Goal: Information Seeking & Learning: Learn about a topic

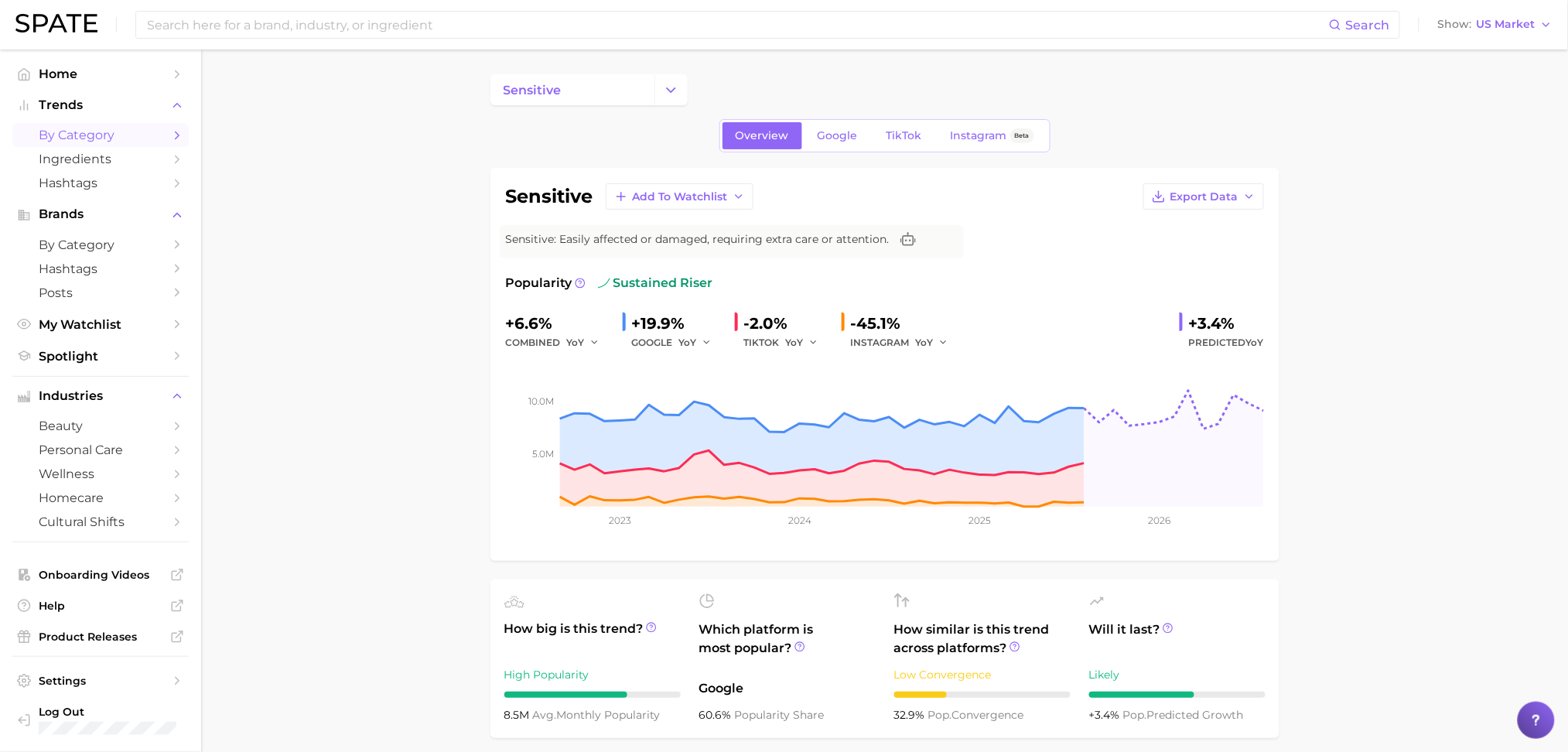
click at [55, 131] on span "by Category" at bounding box center [100, 135] width 124 height 15
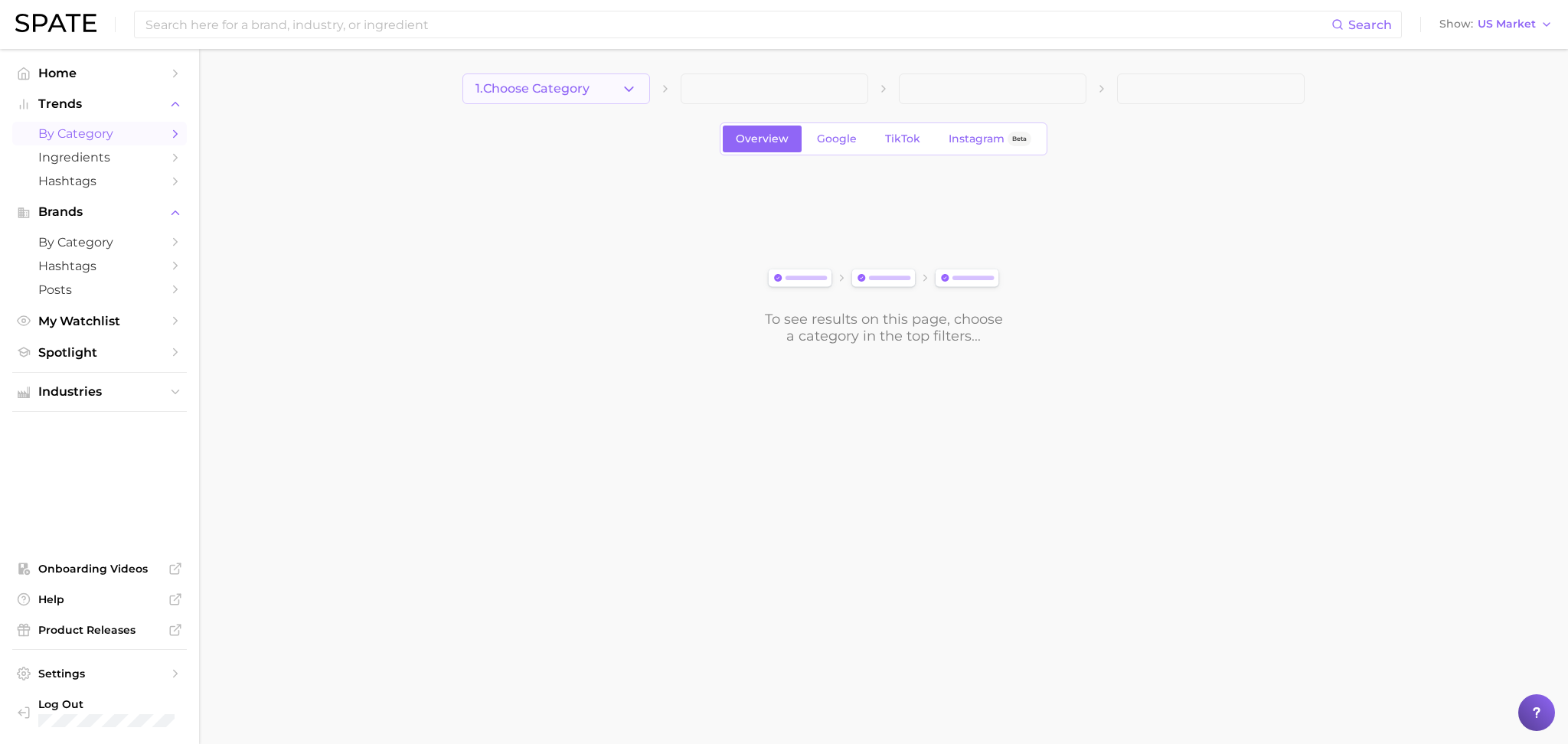
click at [619, 81] on button "1. Choose Category" at bounding box center [556, 89] width 188 height 31
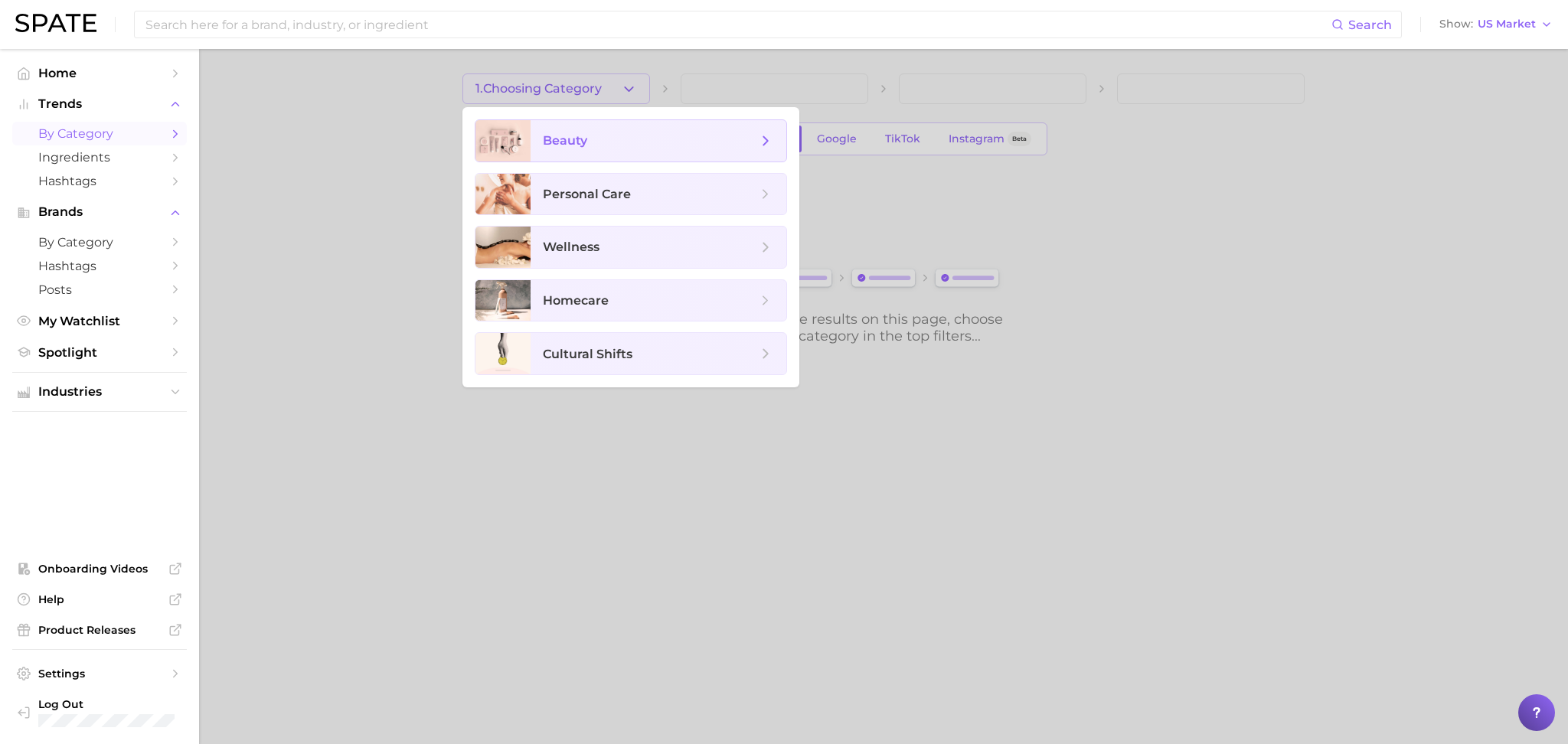
click at [615, 132] on span "beauty" at bounding box center [650, 141] width 214 height 17
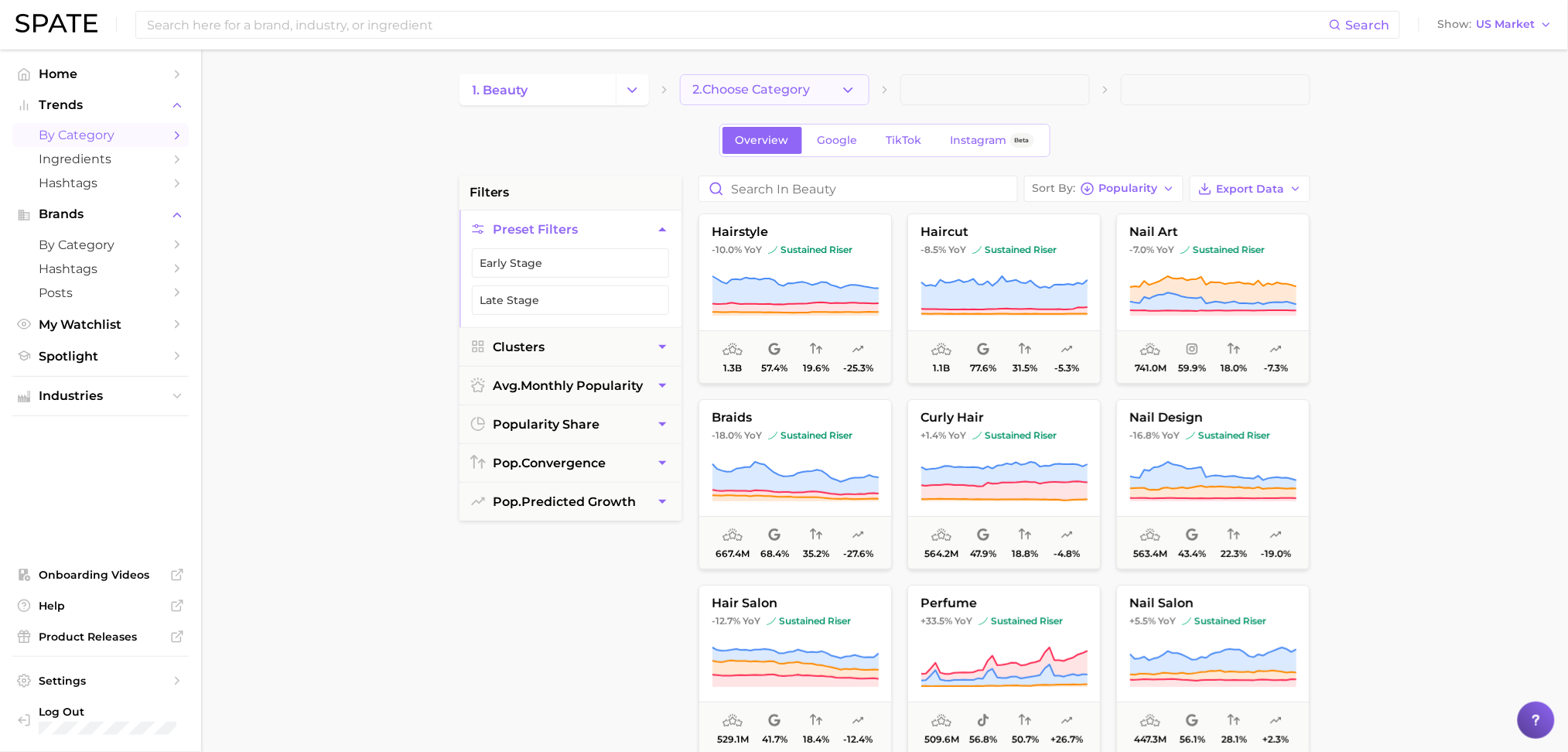
click at [852, 92] on icon "button" at bounding box center [848, 90] width 17 height 17
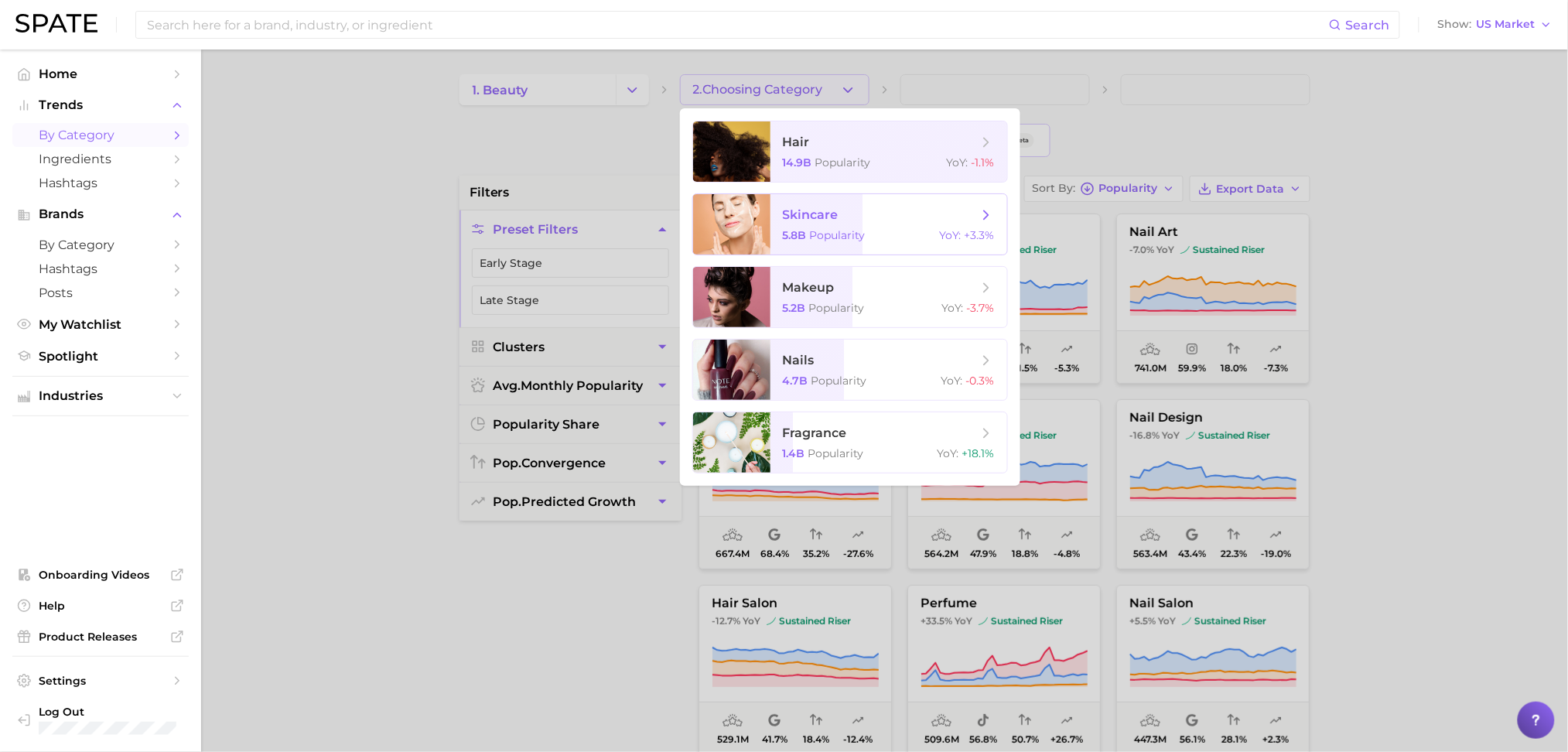
click at [855, 237] on span "Popularity" at bounding box center [837, 235] width 56 height 14
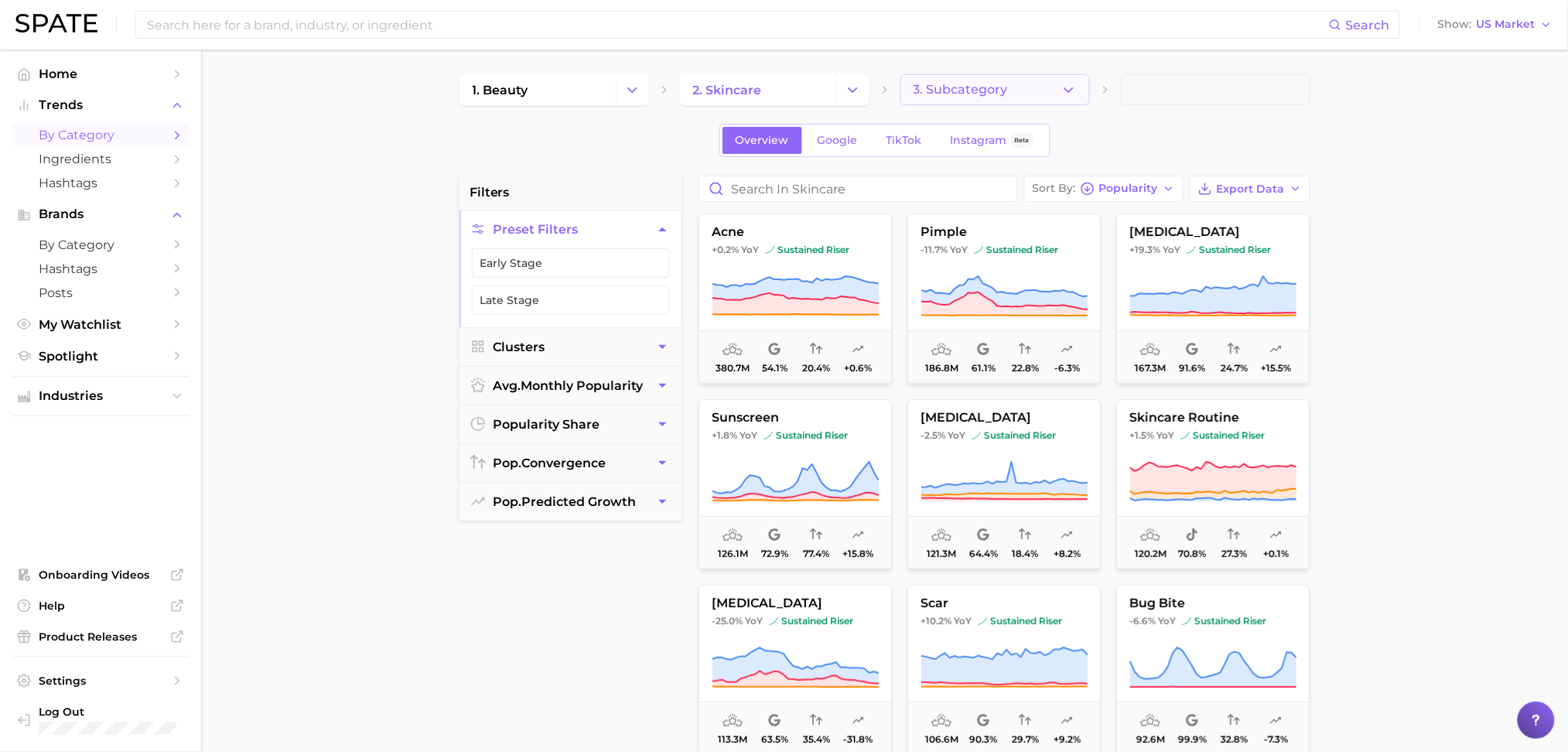
click at [1066, 89] on polyline "button" at bounding box center [1068, 89] width 8 height 4
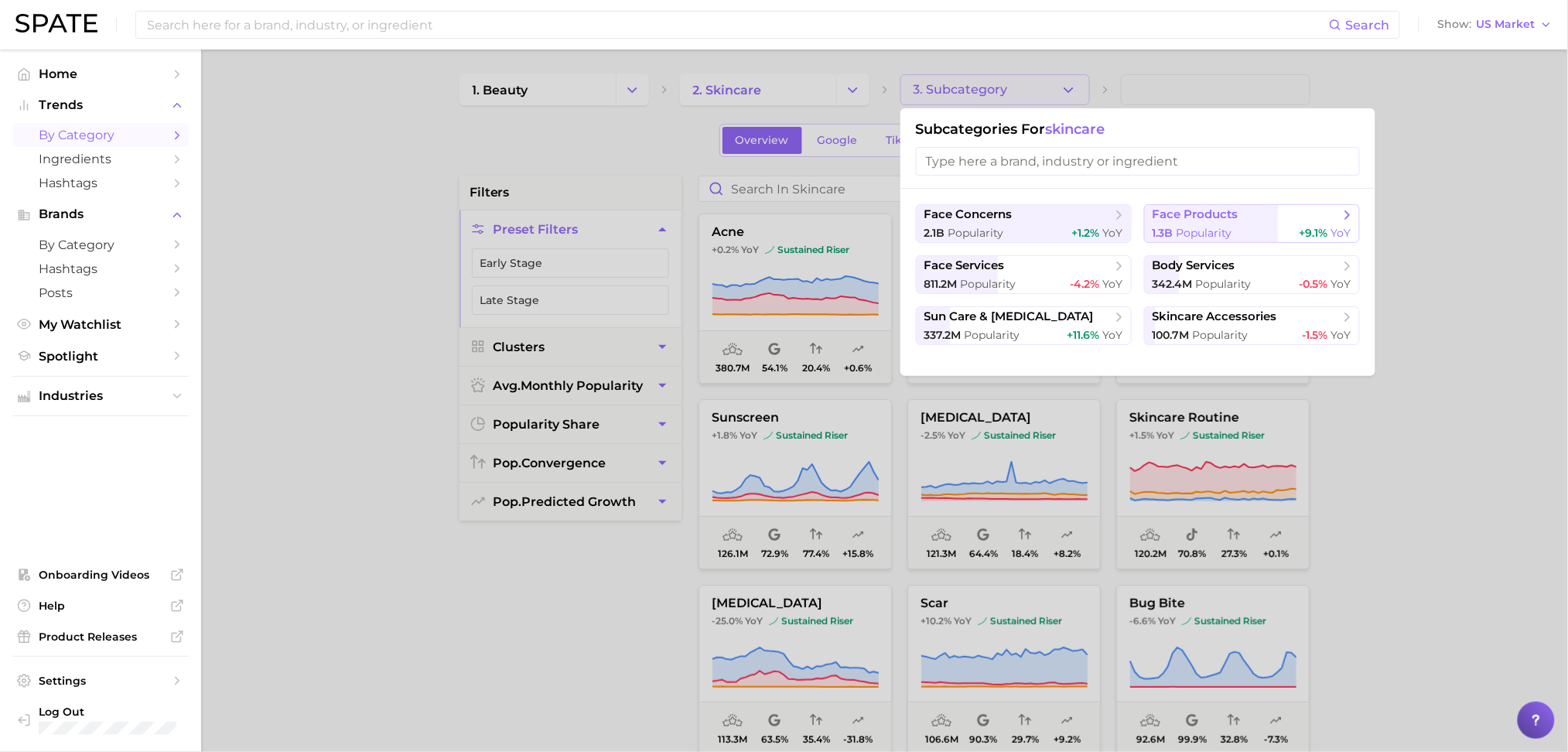
click at [1209, 215] on span "face products" at bounding box center [1196, 215] width 86 height 15
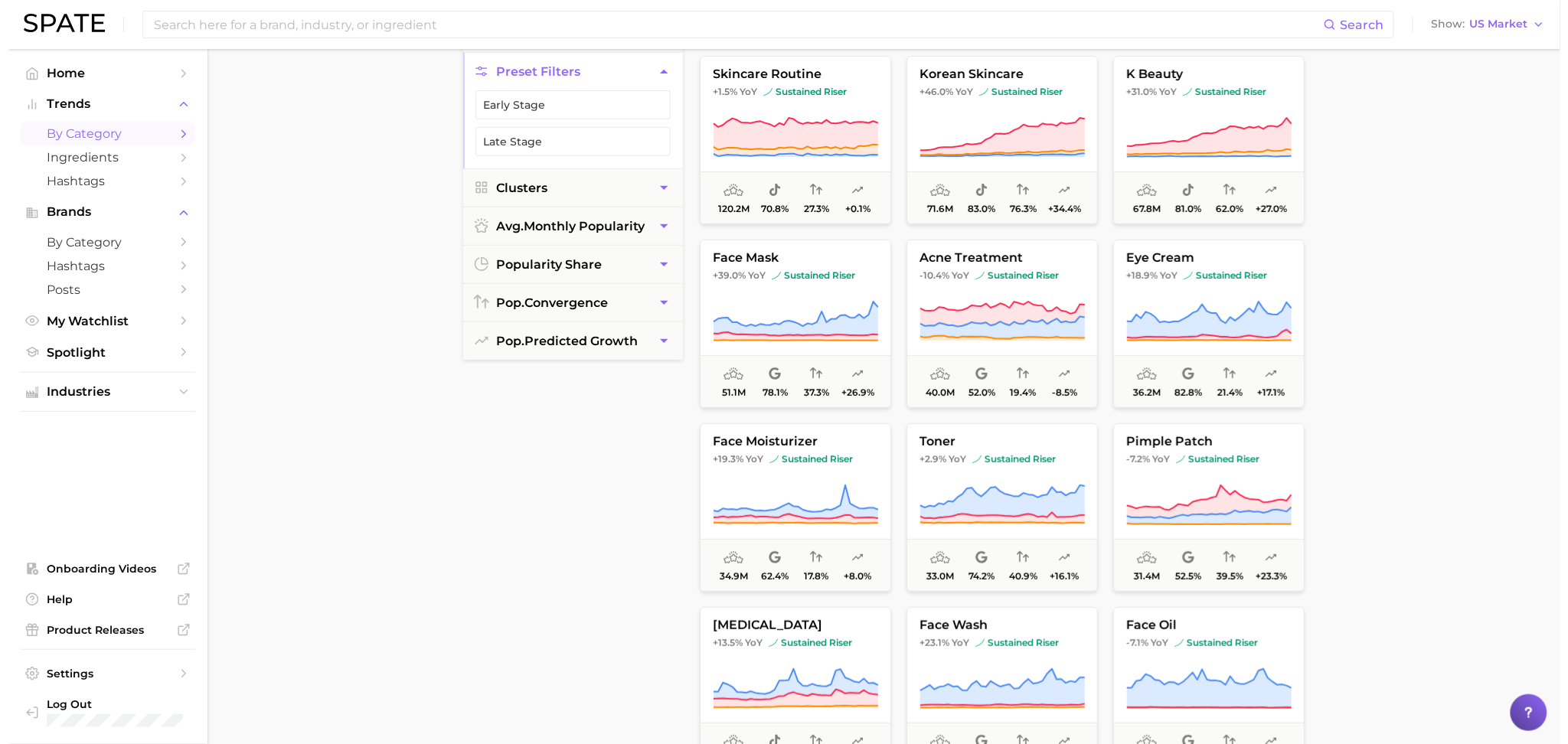
scroll to position [163, 0]
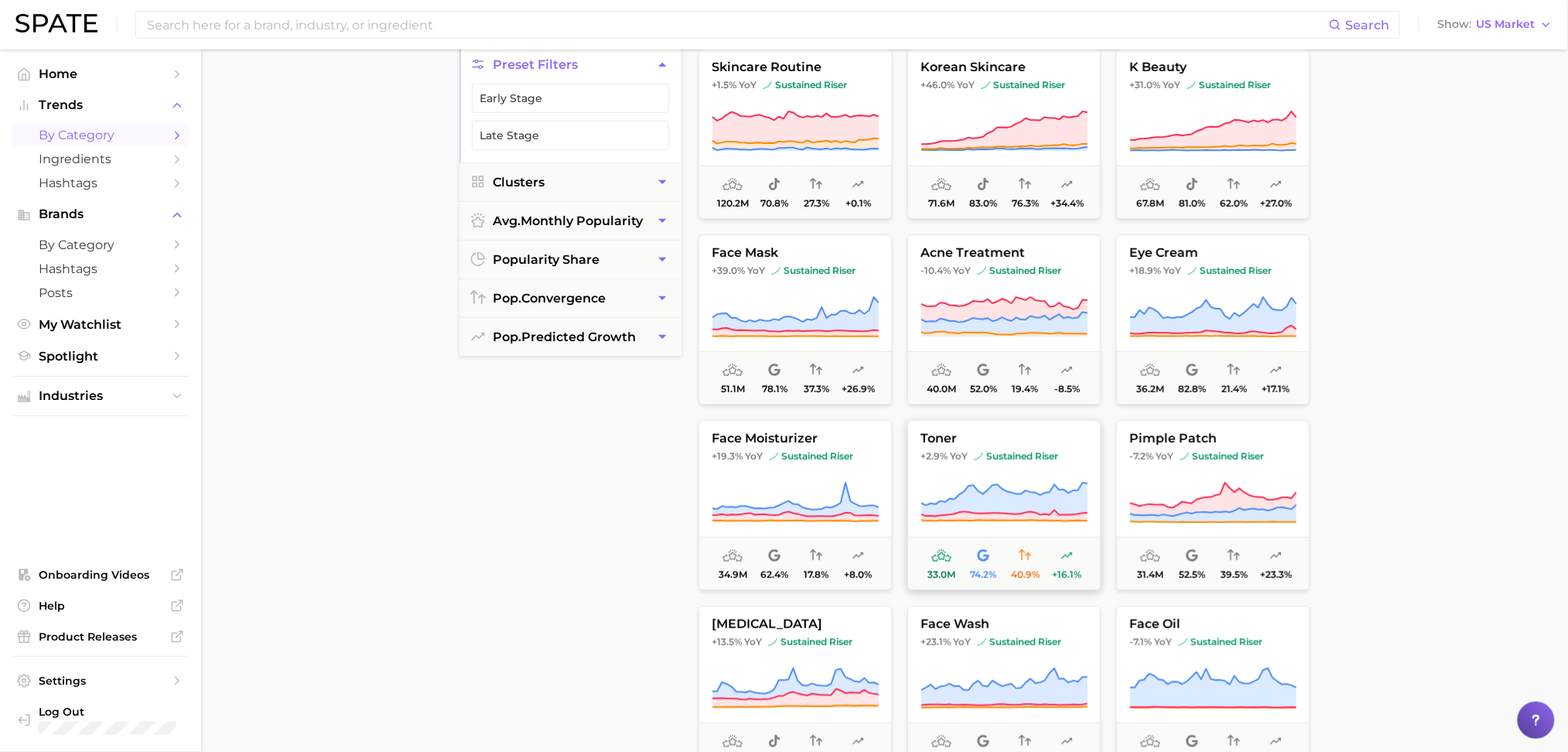
click at [1032, 478] on button "toner +2.9% YoY sustained riser 33.0m 74.2% 40.9% +16.1%" at bounding box center [1004, 505] width 193 height 171
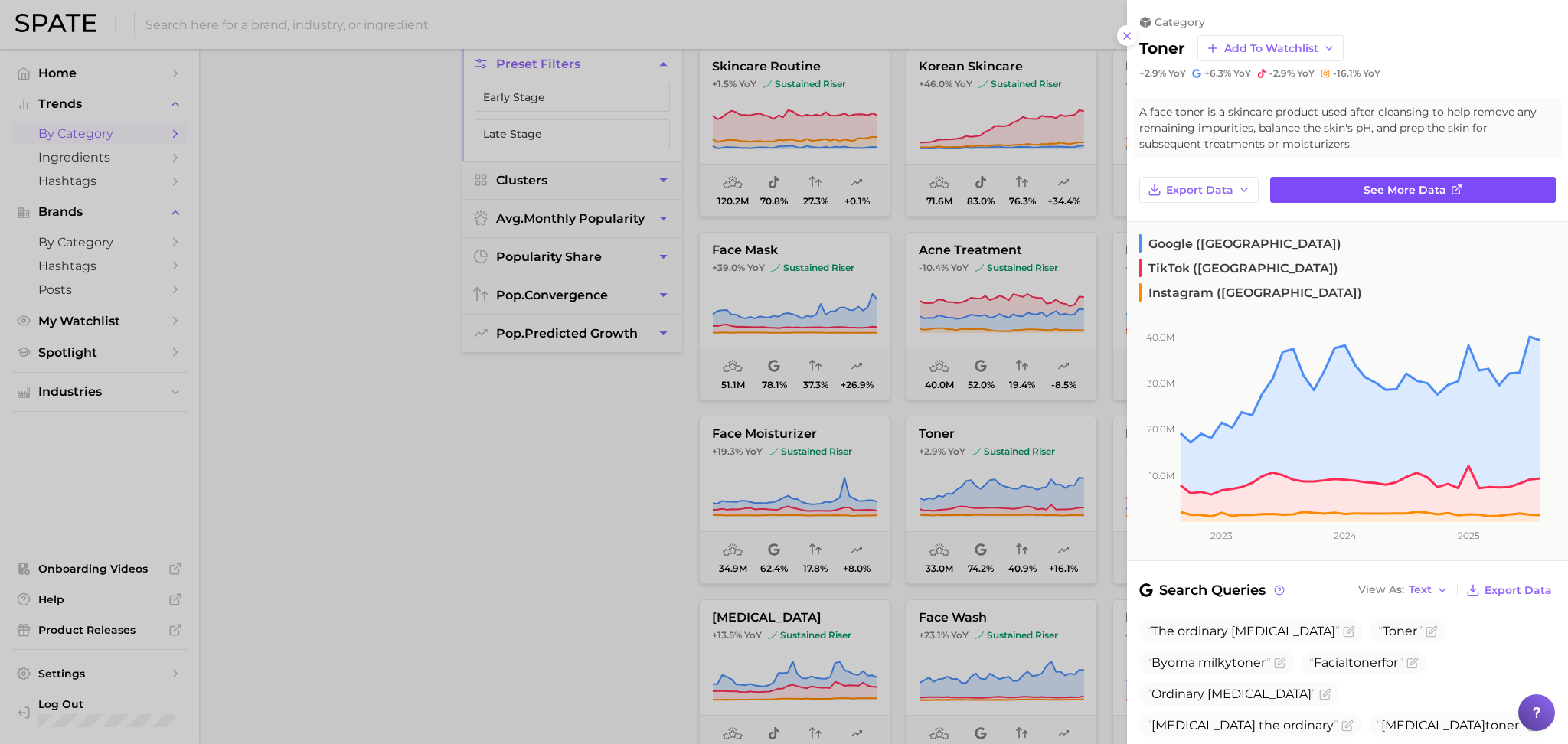
click at [1455, 186] on line at bounding box center [1458, 188] width 5 height 5
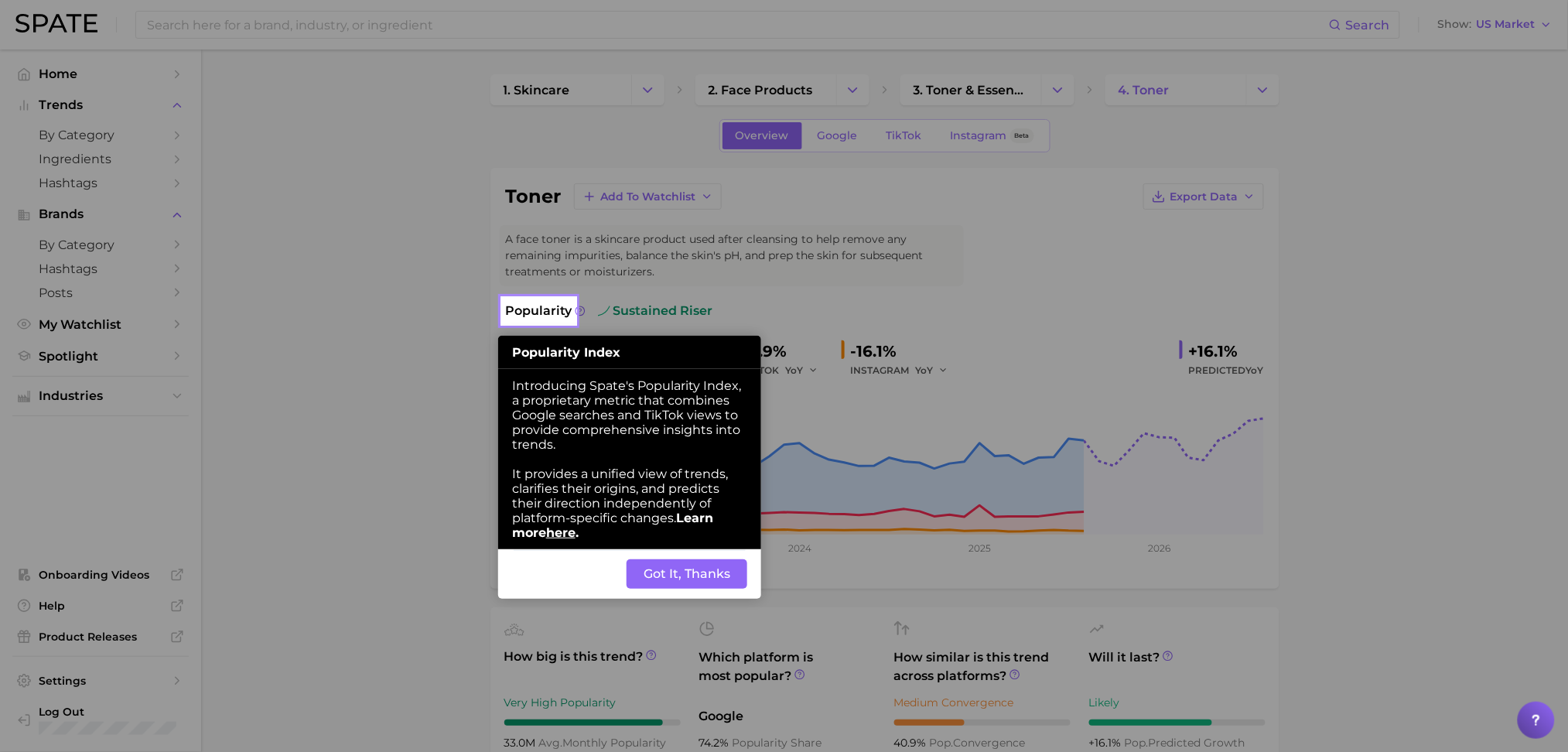
click at [667, 587] on button "Got It, Thanks" at bounding box center [687, 574] width 121 height 29
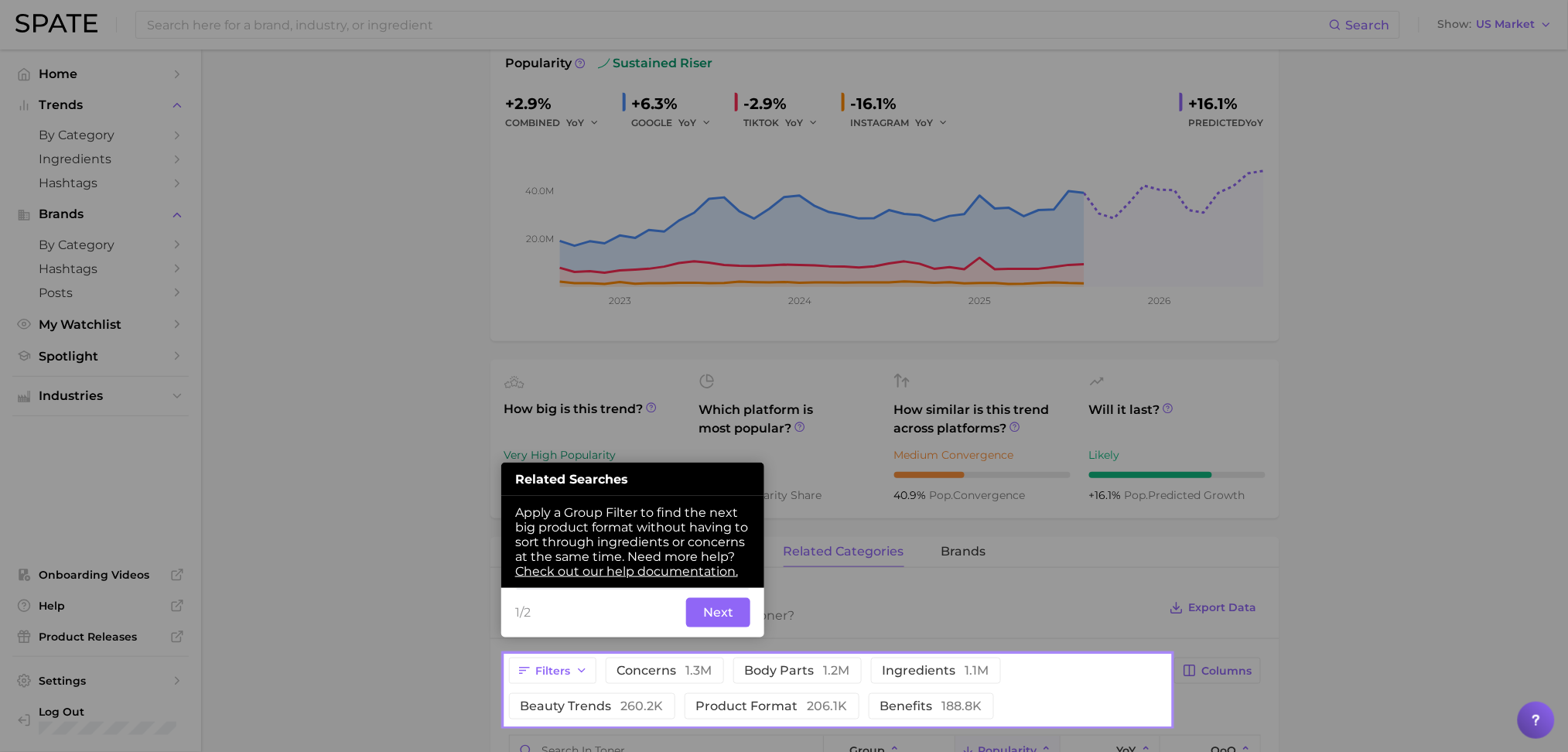
scroll to position [254, 0]
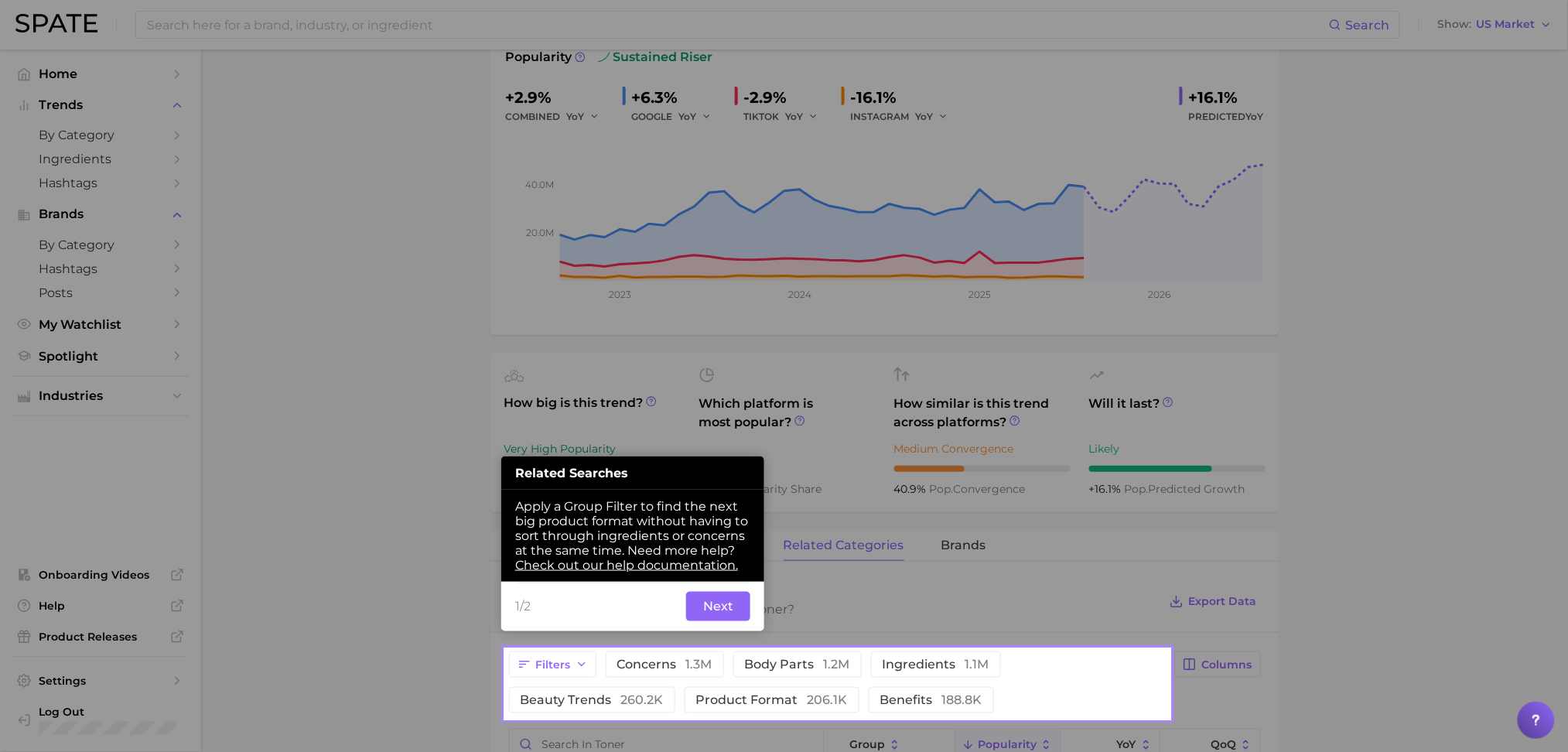
click at [733, 607] on button "Next" at bounding box center [718, 607] width 64 height 29
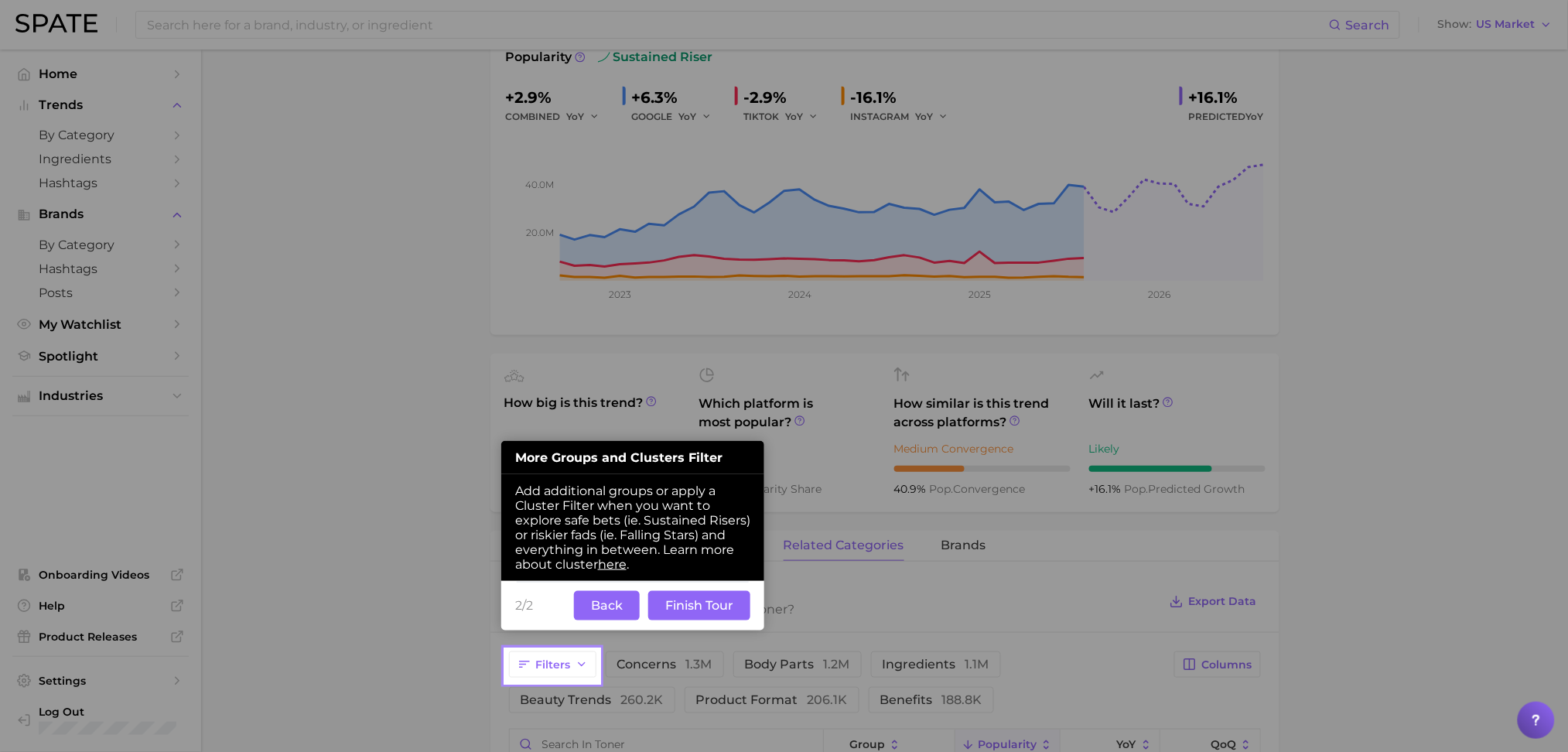
click at [579, 619] on button "Back" at bounding box center [607, 606] width 66 height 29
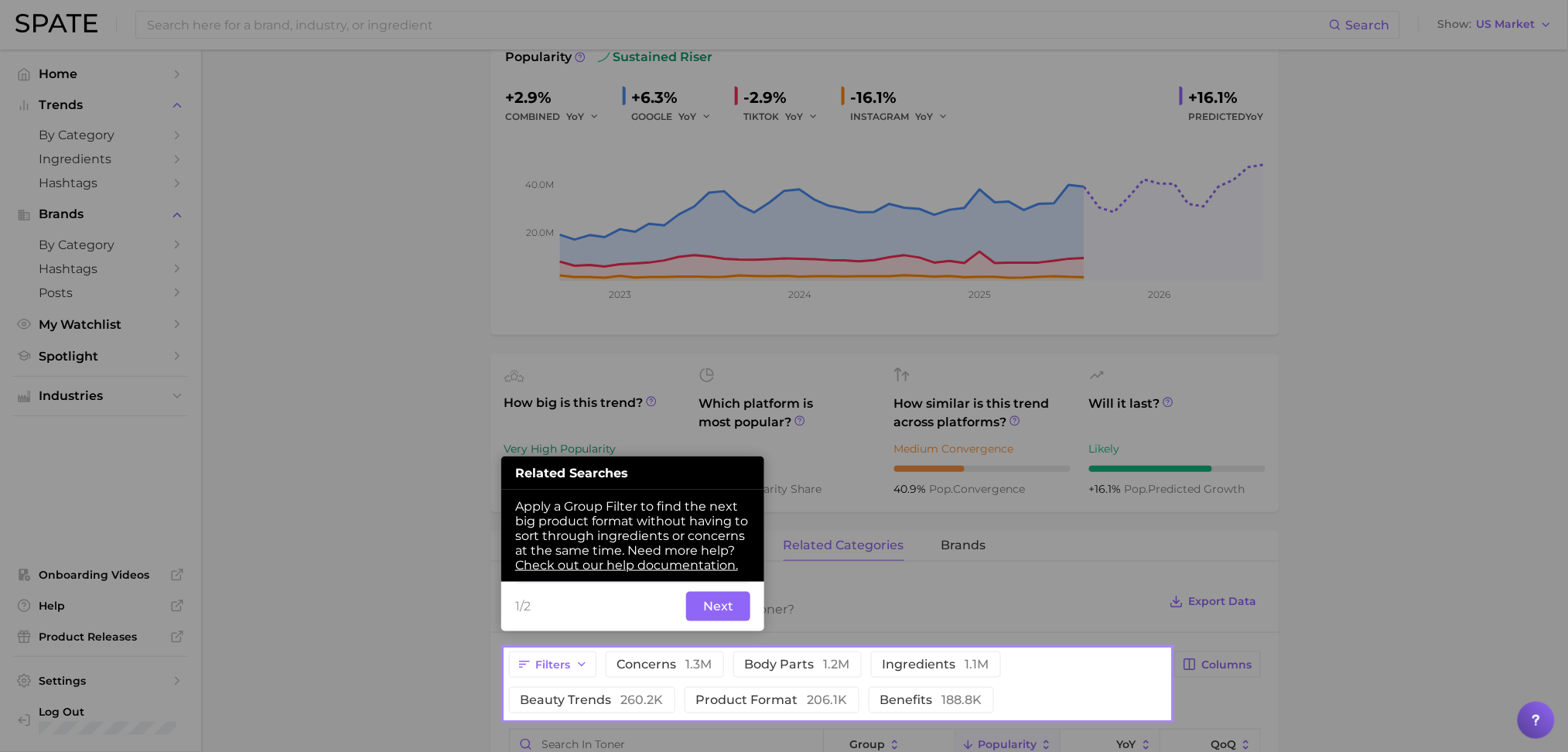
click at [693, 605] on button "Next" at bounding box center [718, 607] width 64 height 29
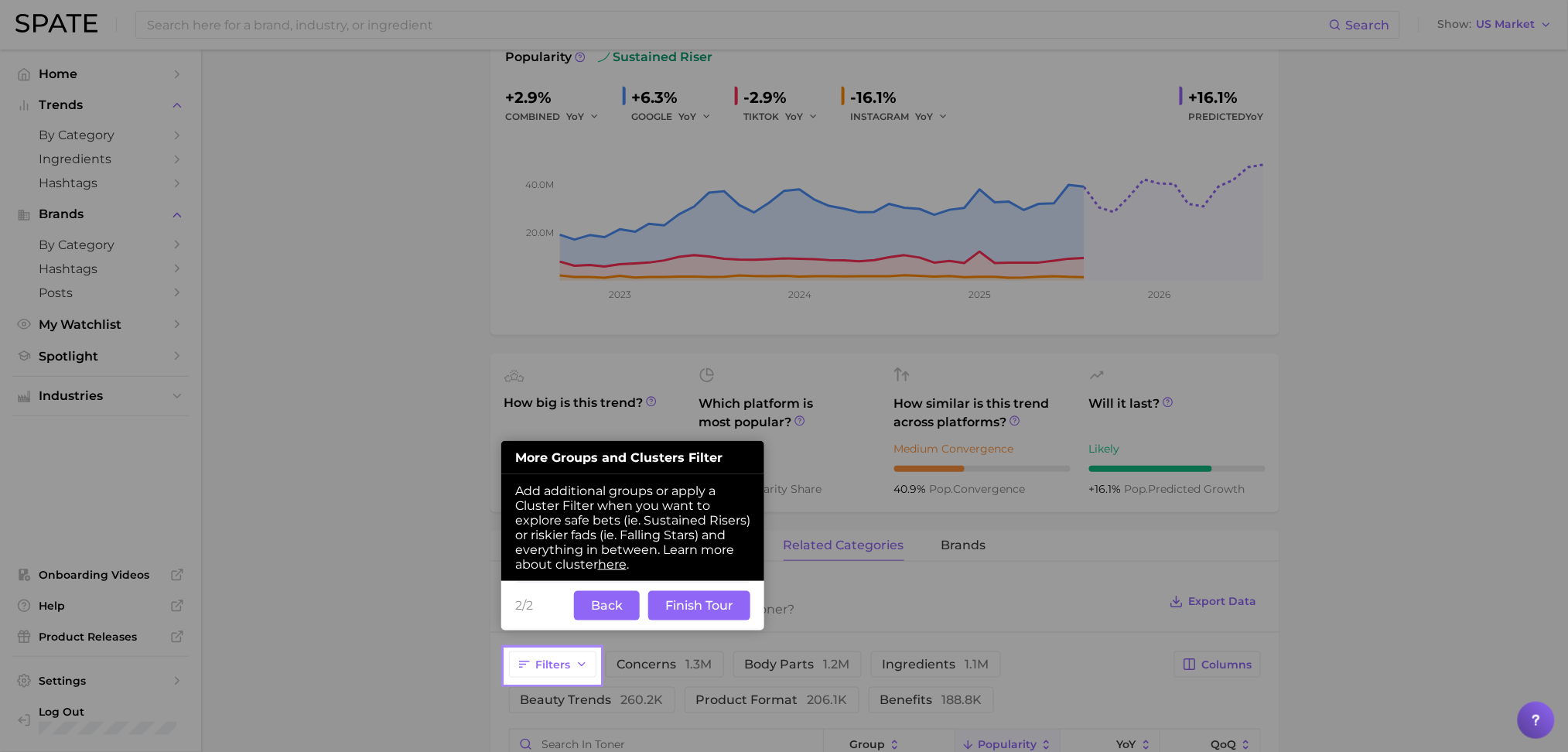
click at [693, 605] on button "Finish Tour" at bounding box center [699, 606] width 102 height 29
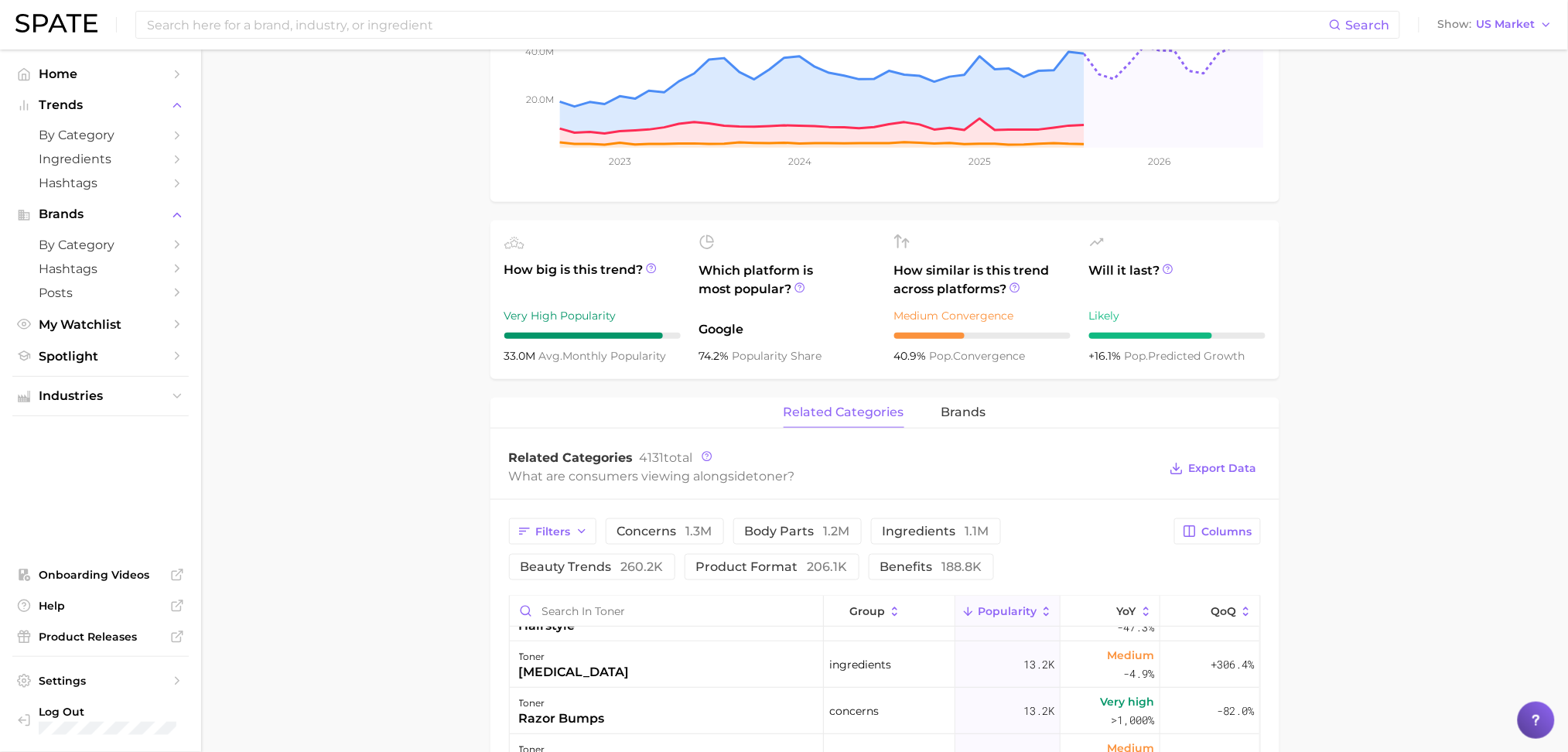
scroll to position [389, 0]
click at [969, 409] on span "brands" at bounding box center [964, 410] width 45 height 14
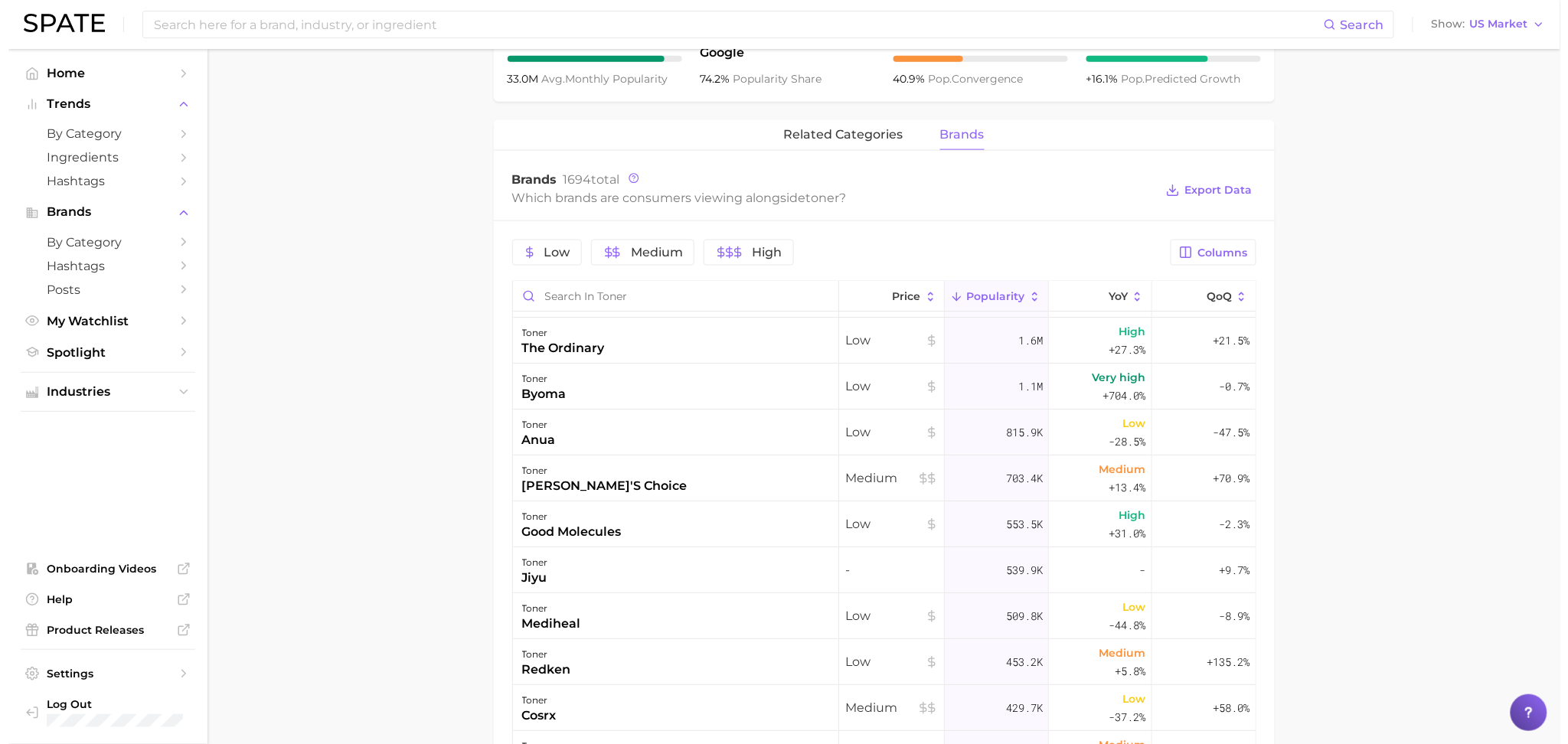
scroll to position [0, 0]
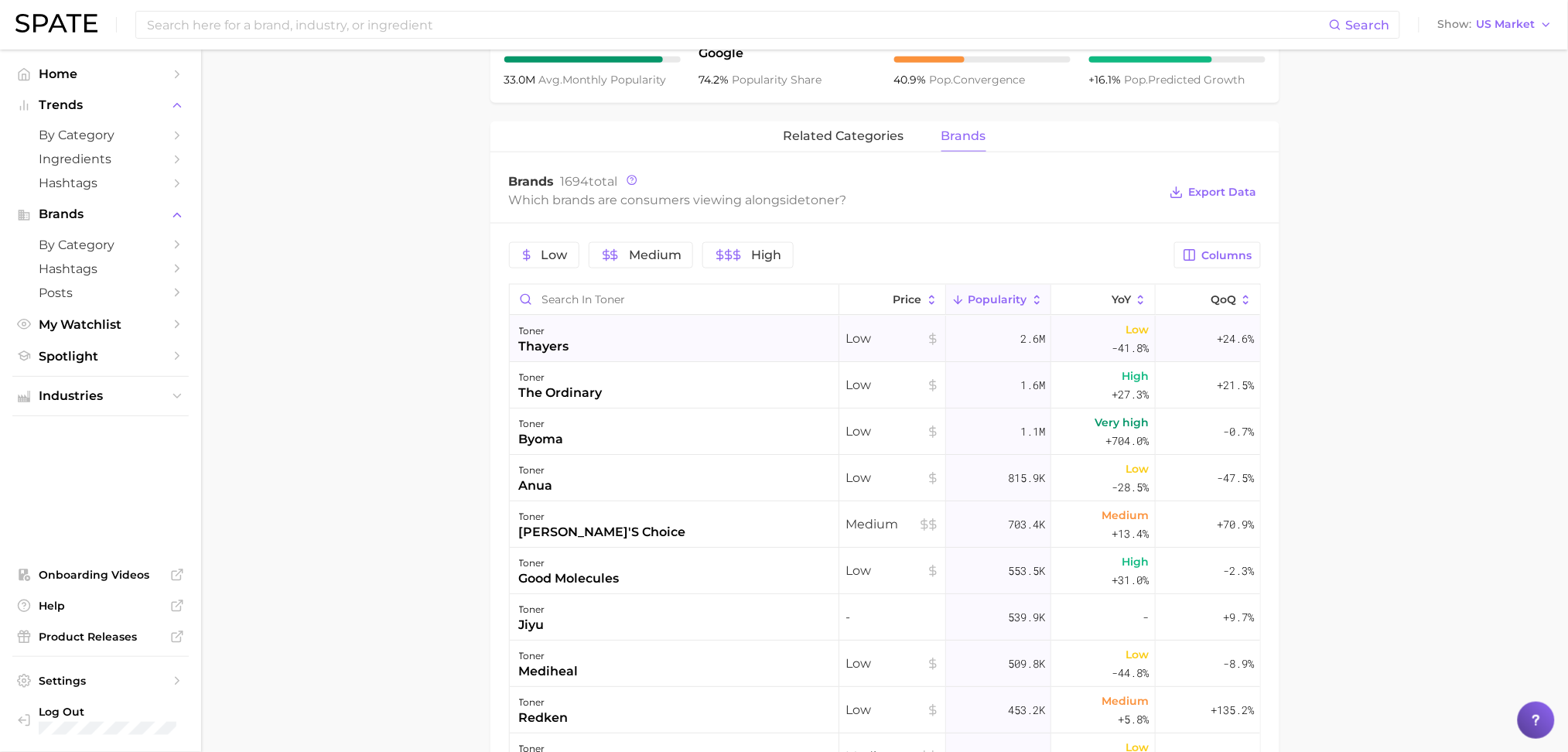
click at [657, 339] on div "toner thayers" at bounding box center [674, 338] width 329 height 47
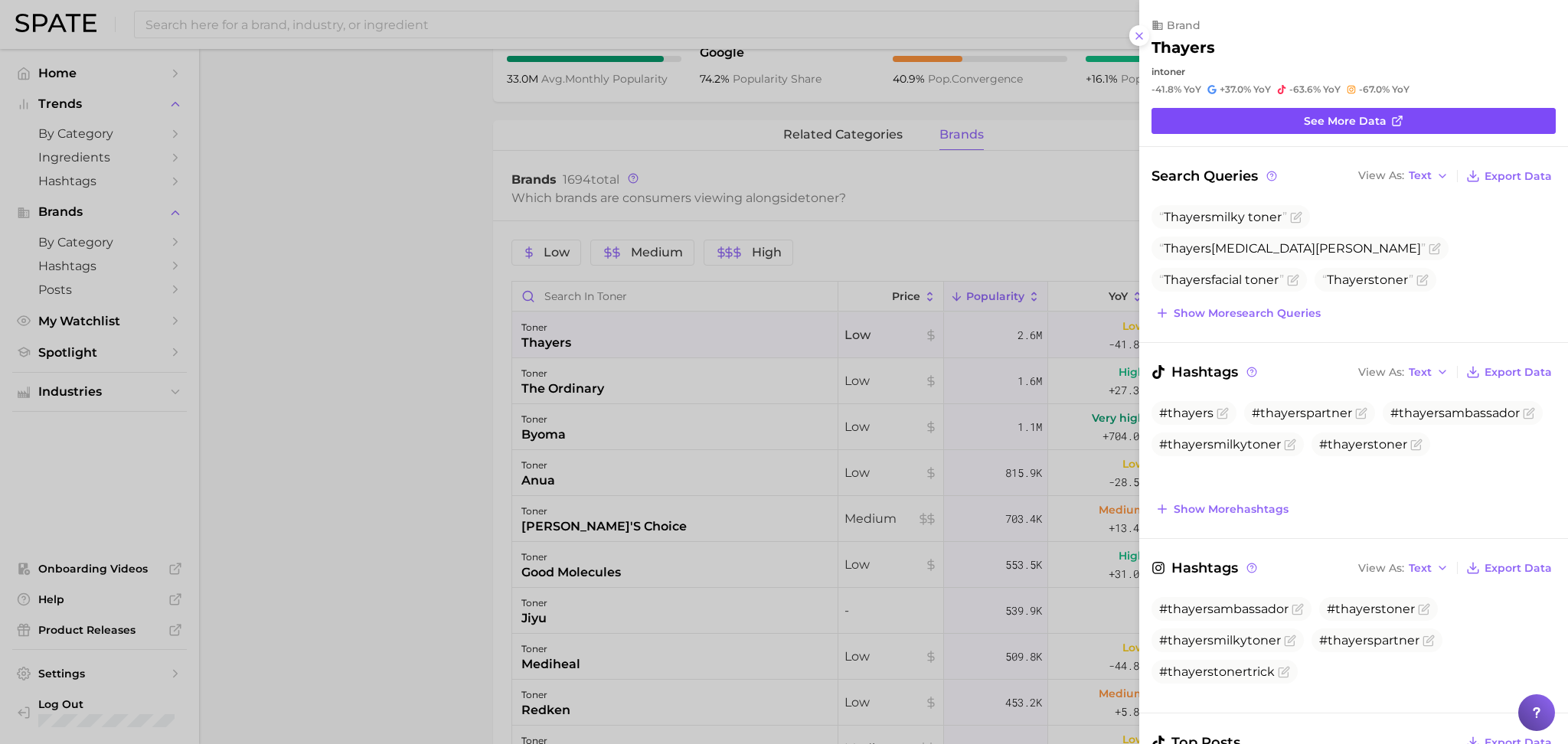
click at [1367, 120] on span "See more data" at bounding box center [1345, 122] width 83 height 13
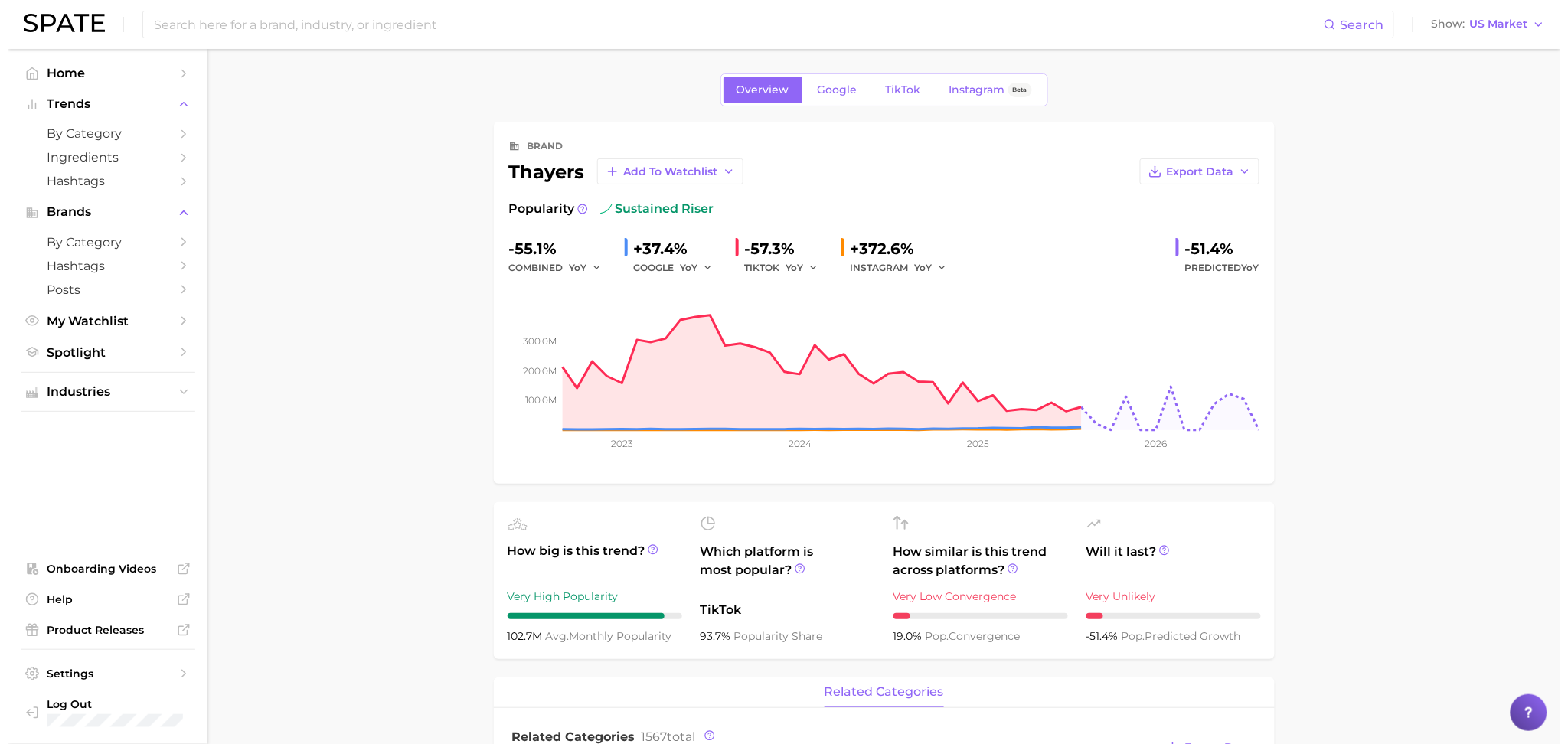
scroll to position [656, 0]
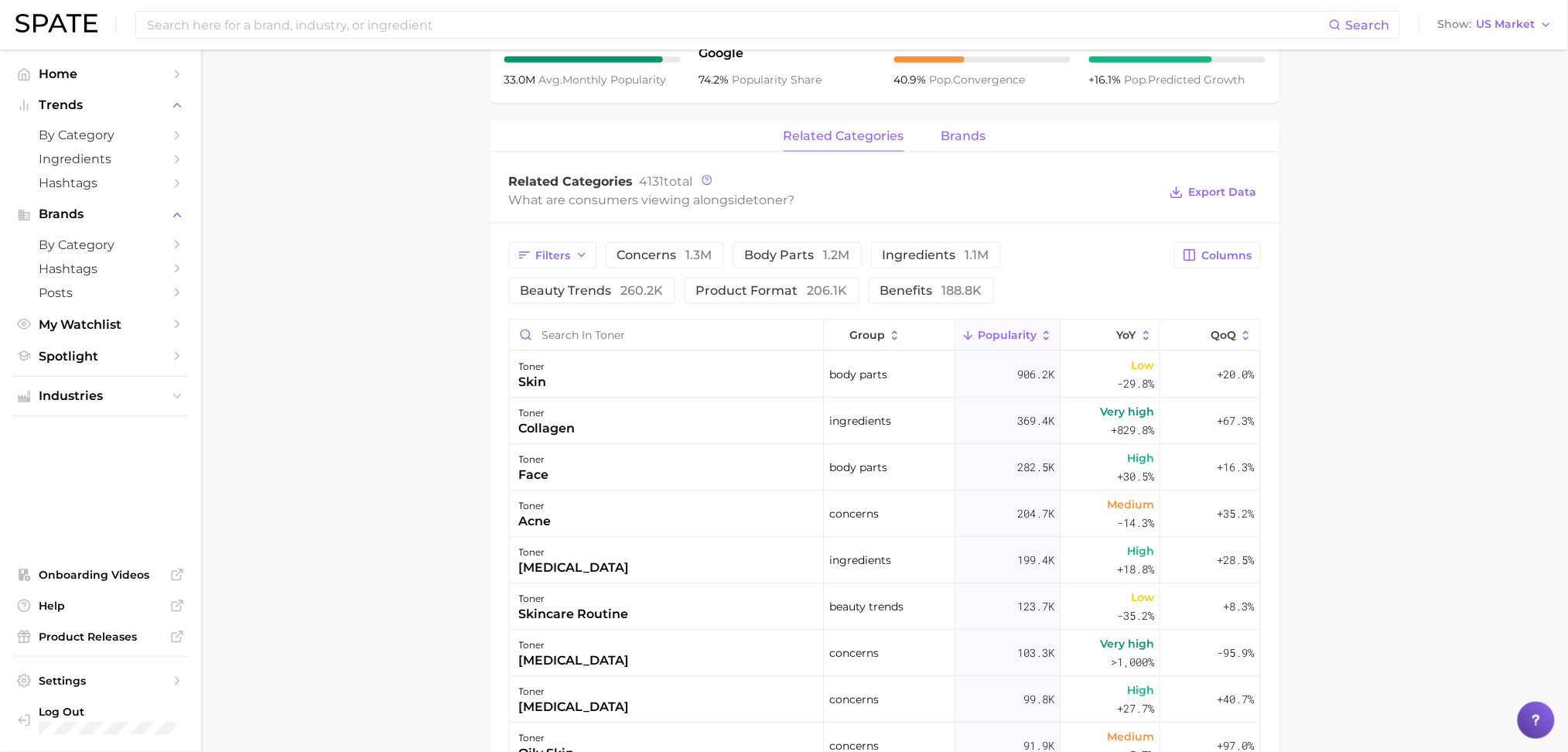
click at [974, 138] on span "brands" at bounding box center [964, 136] width 45 height 14
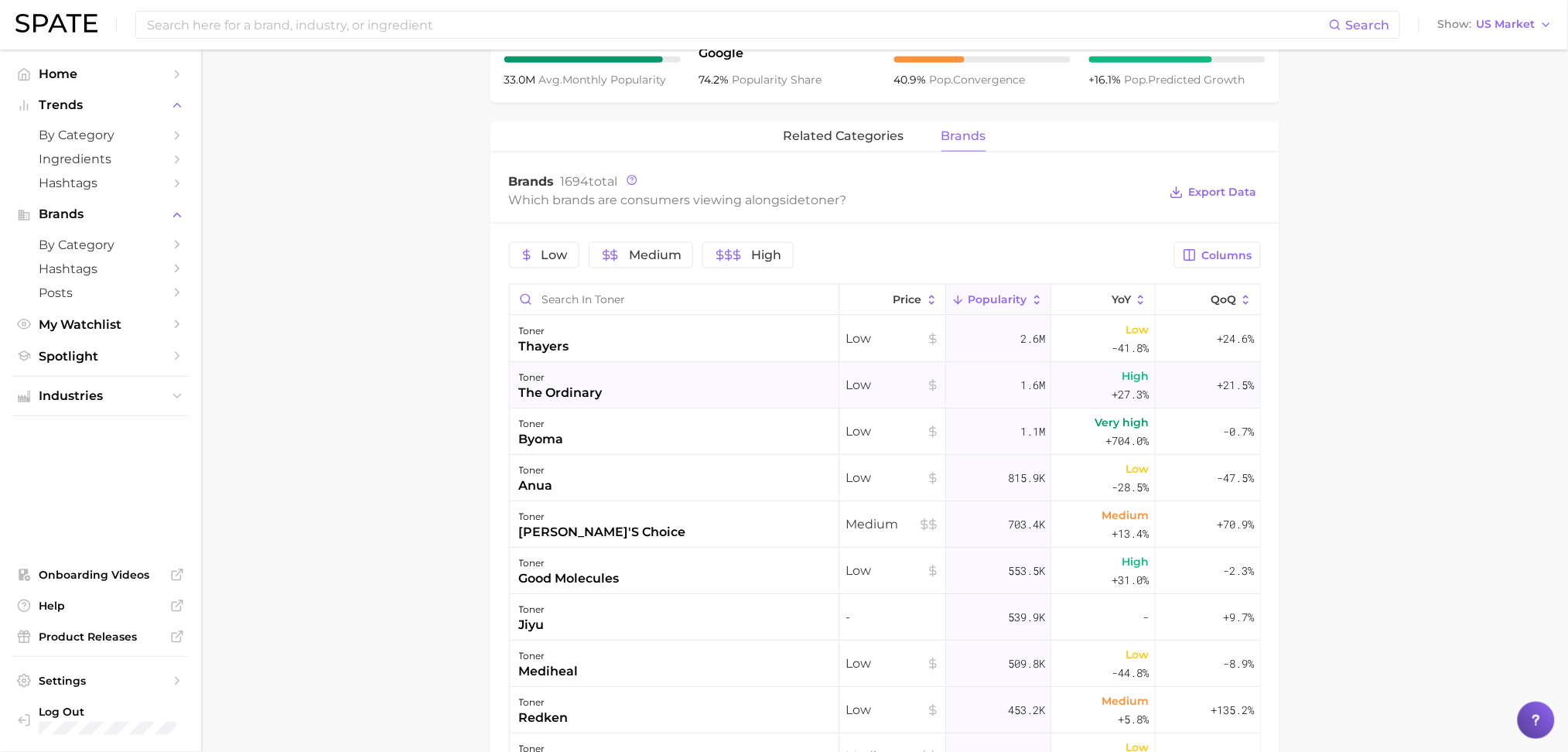
click at [707, 385] on div "toner the ordinary" at bounding box center [674, 385] width 329 height 47
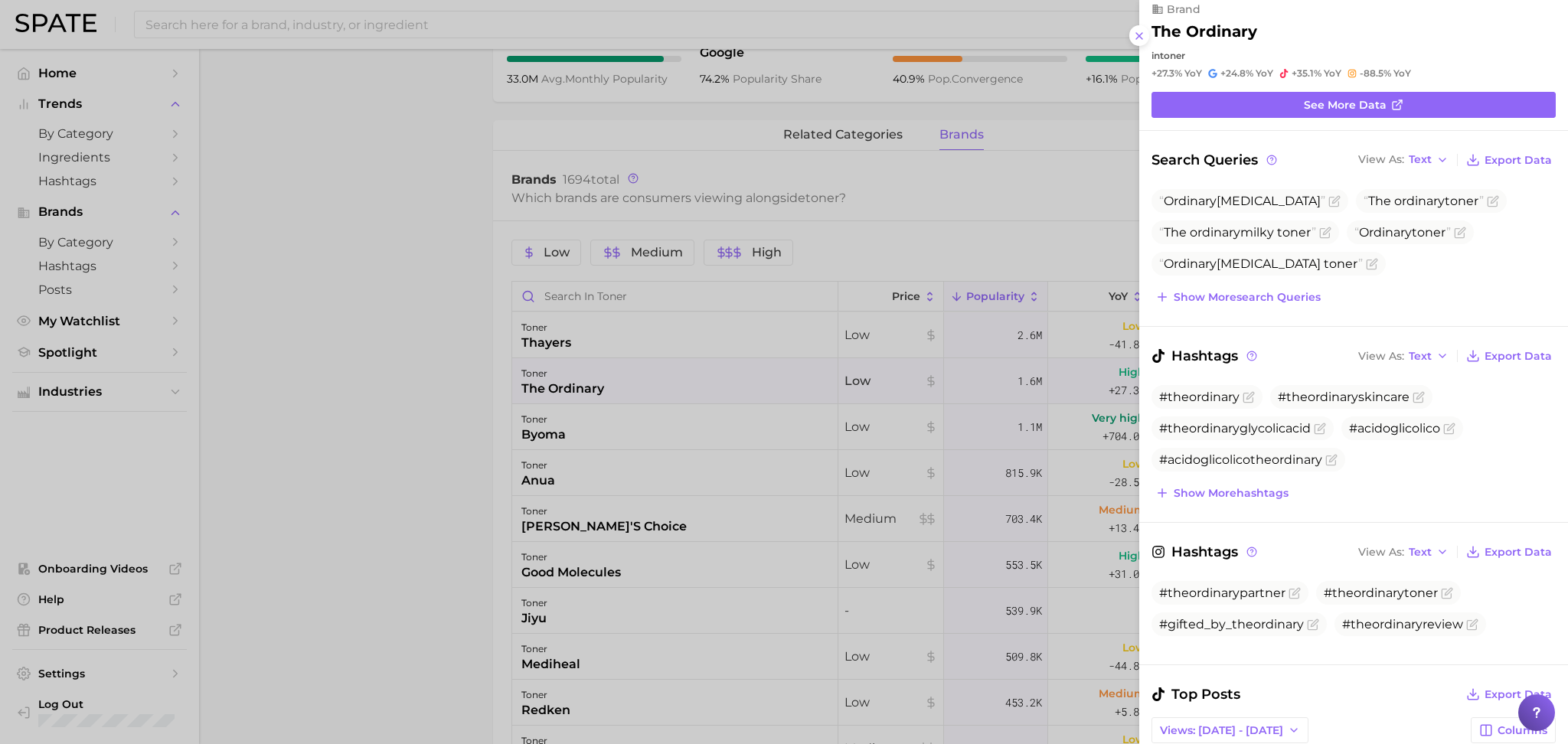
scroll to position [0, 0]
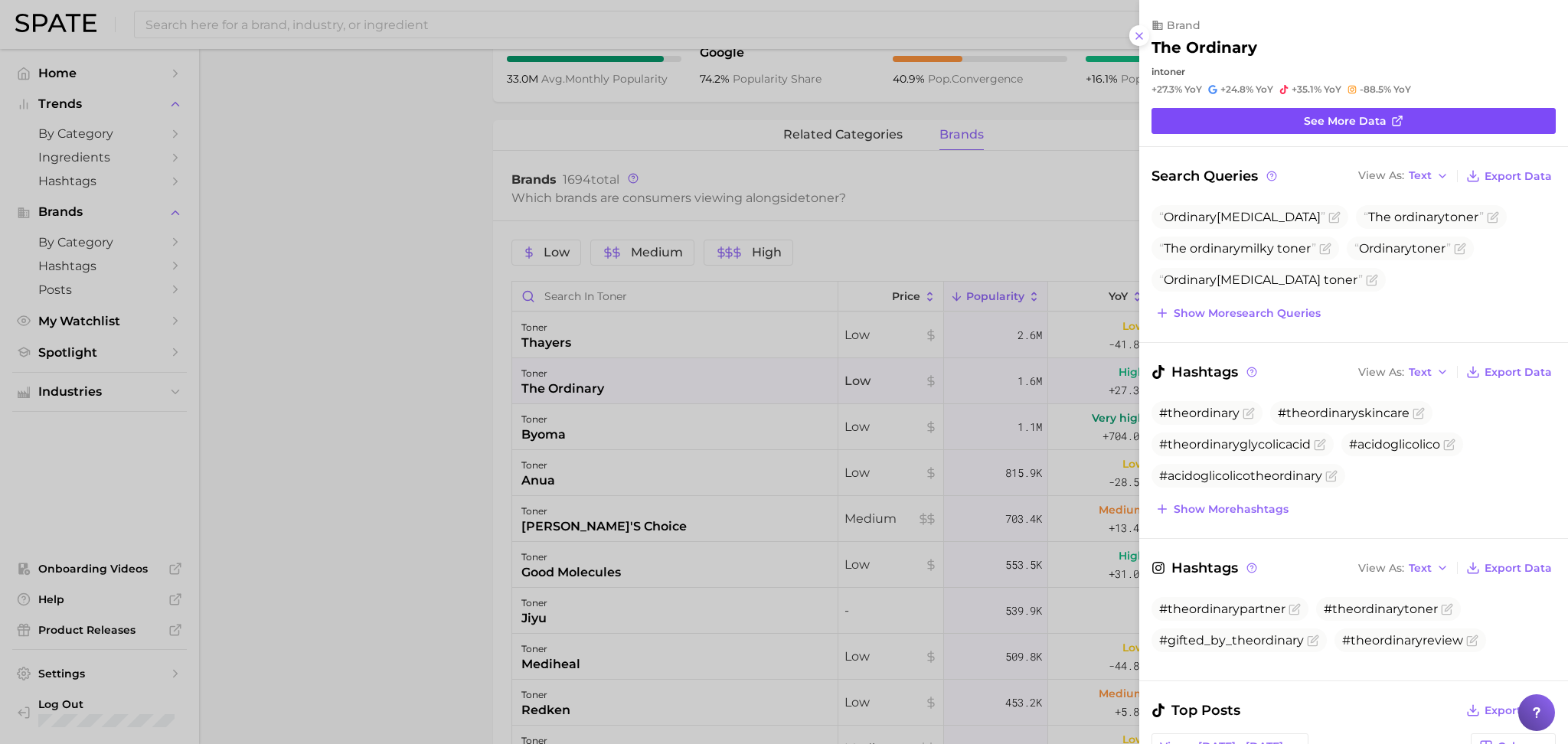
click at [1308, 118] on span "See more data" at bounding box center [1345, 122] width 83 height 13
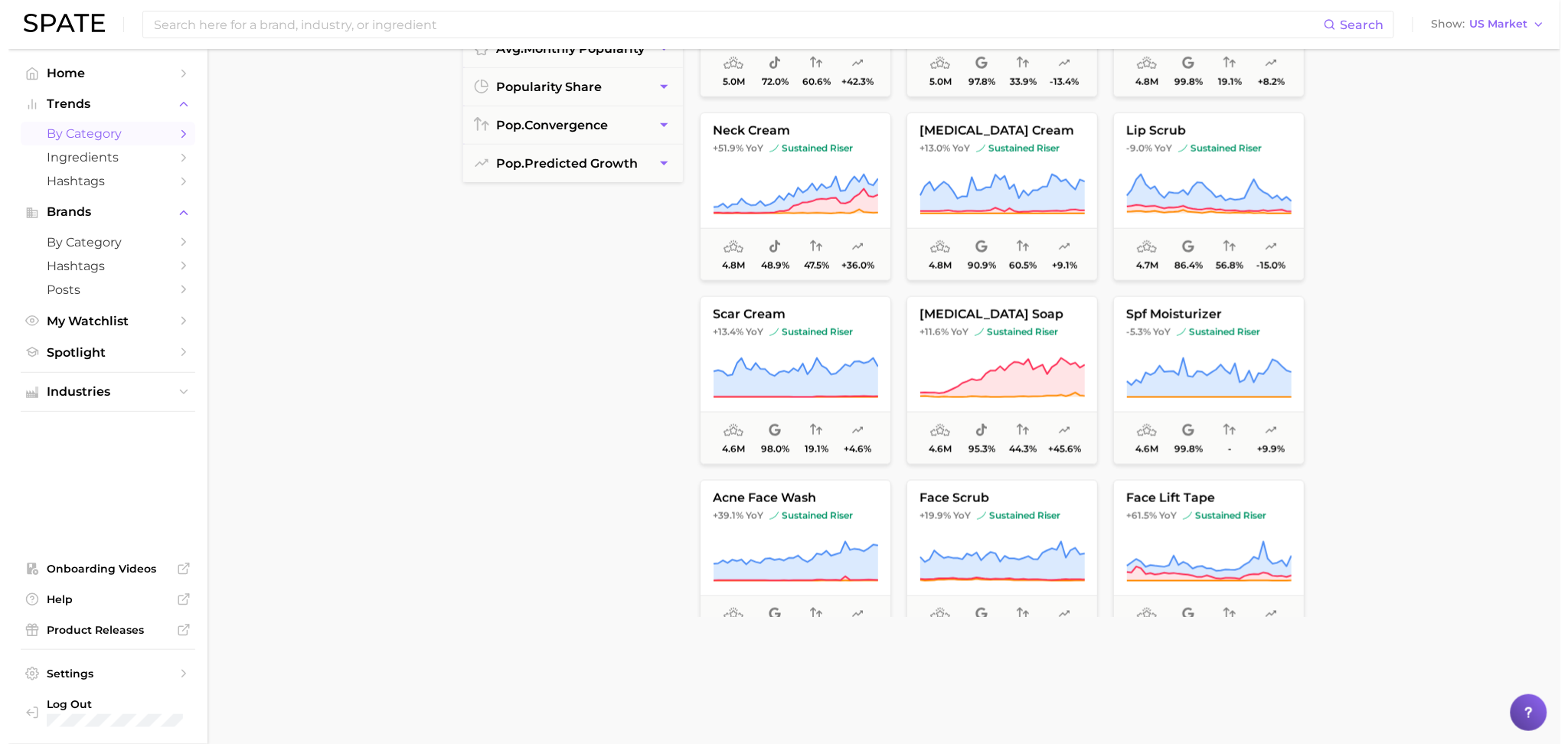
scroll to position [2531, 0]
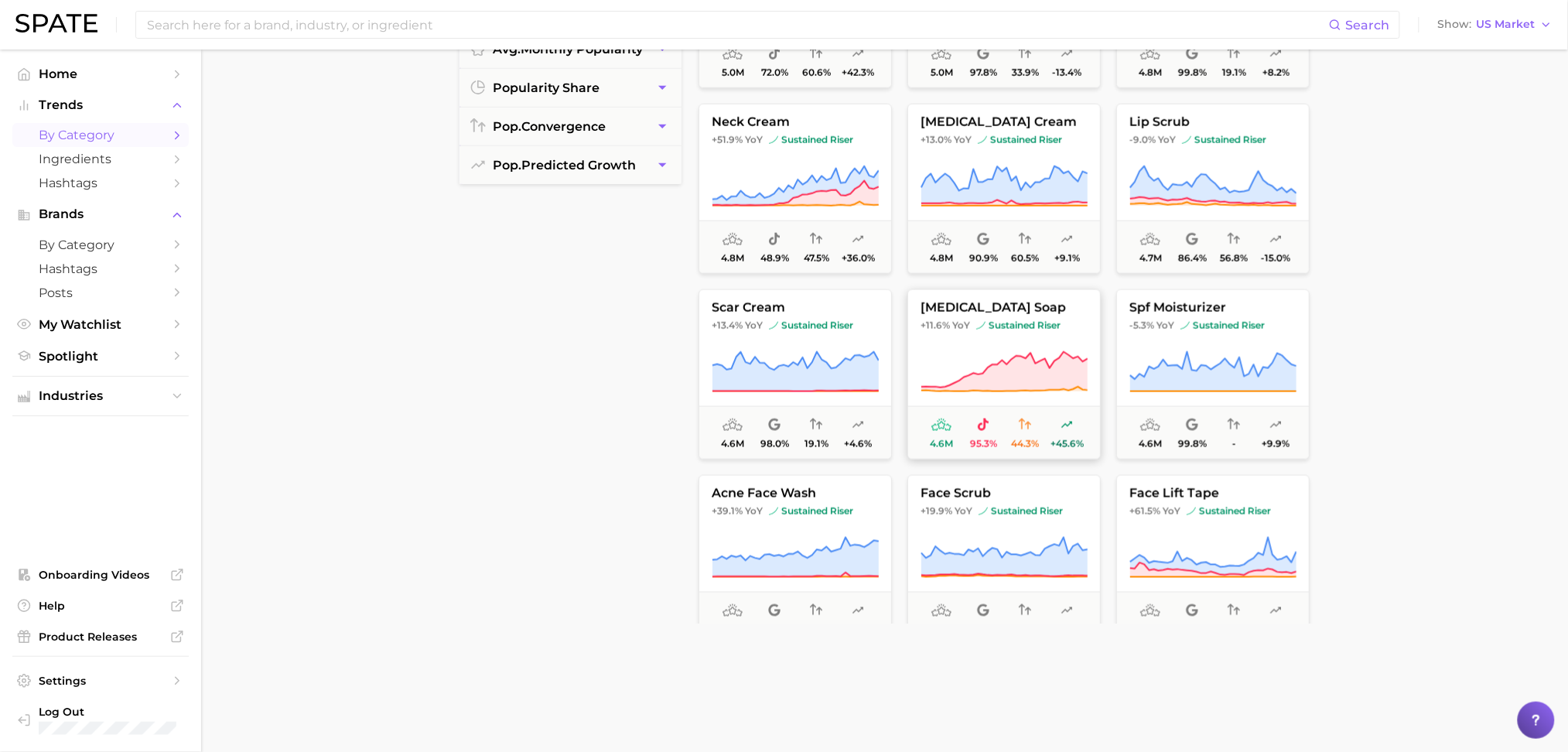
click at [991, 339] on button "[MEDICAL_DATA] soap +11.6% YoY sustained riser 4.6m 95.3% 44.3% +45.6%" at bounding box center [1004, 375] width 193 height 171
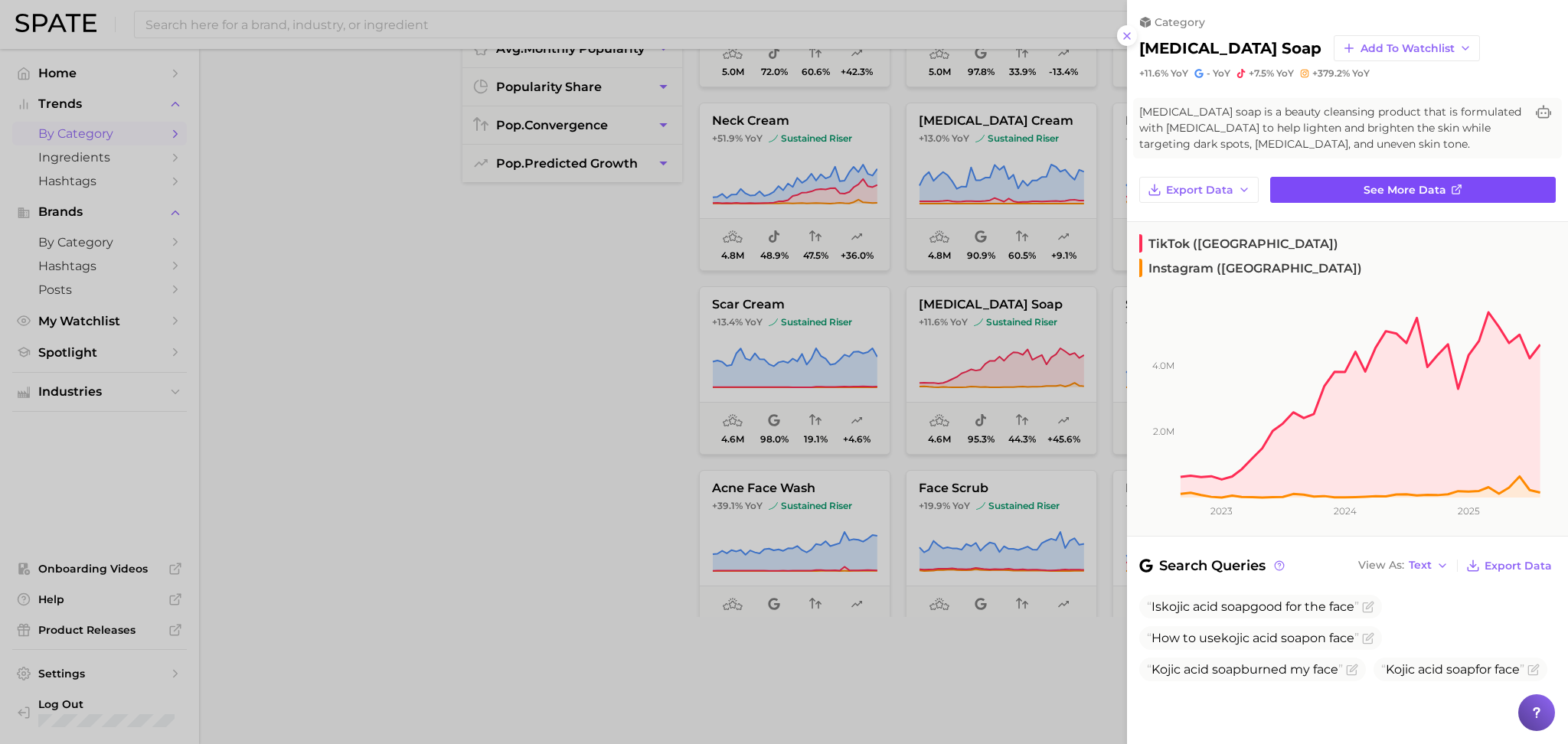
click at [1368, 191] on span "See more data" at bounding box center [1405, 191] width 83 height 13
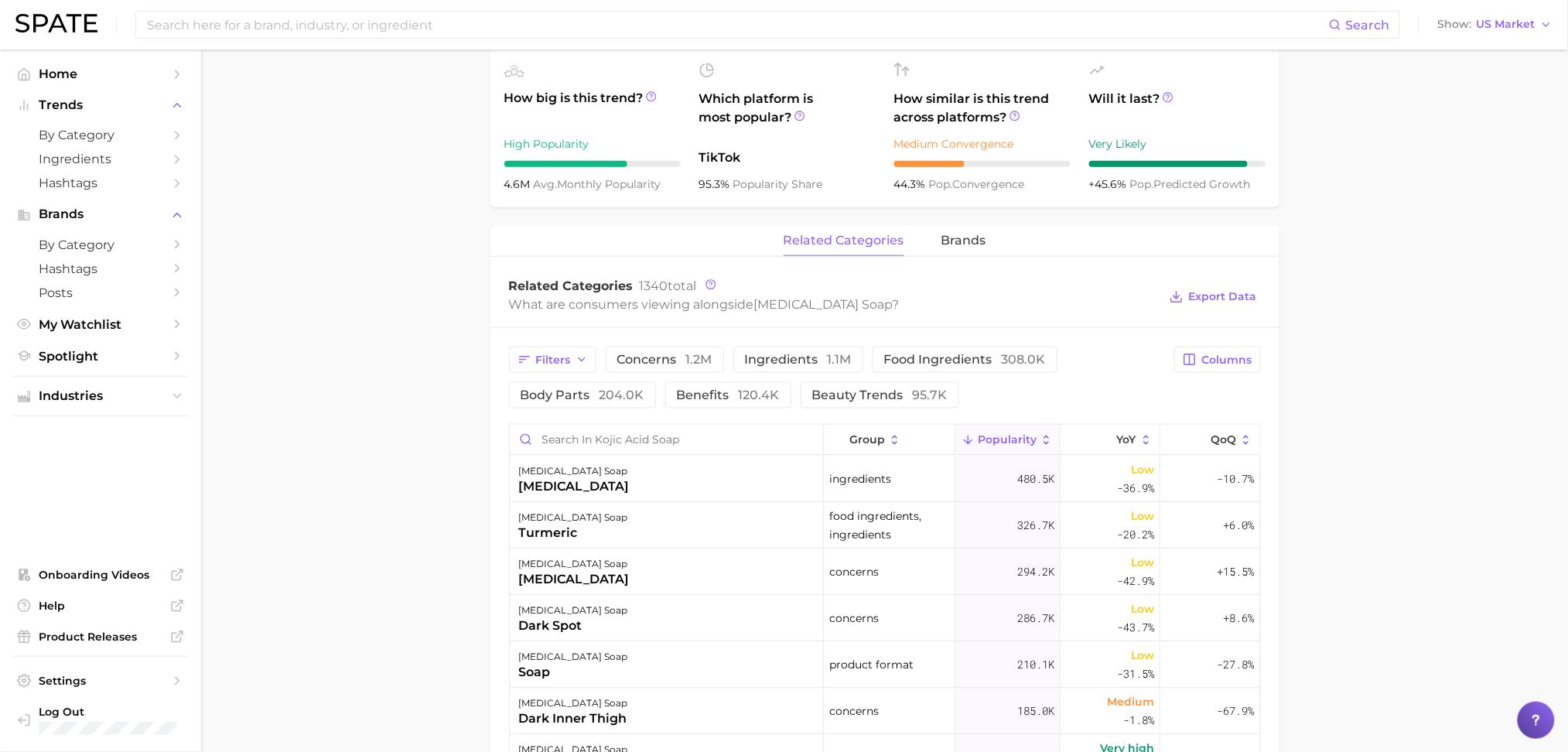
scroll to position [549, 0]
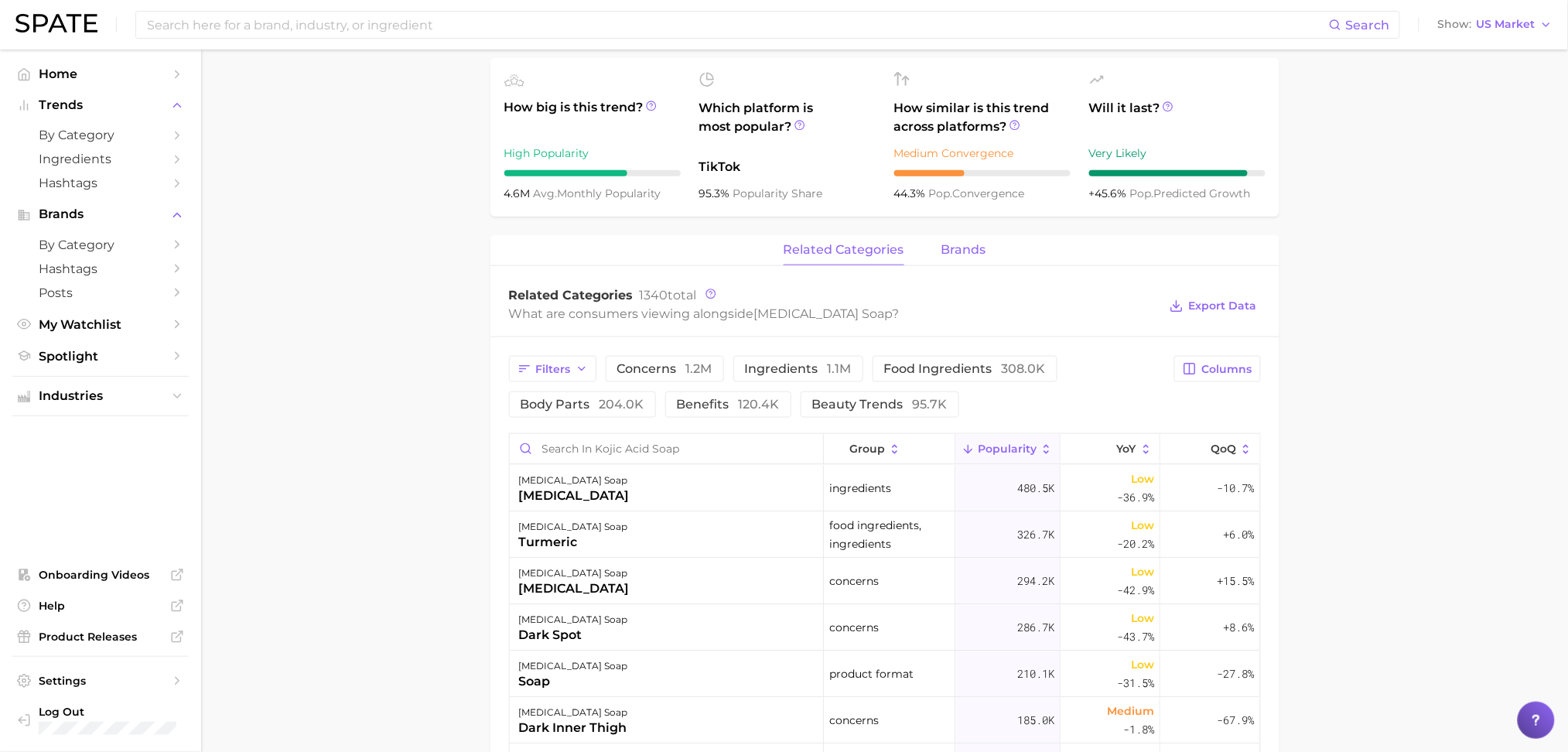
click at [979, 252] on span "brands" at bounding box center [964, 249] width 45 height 14
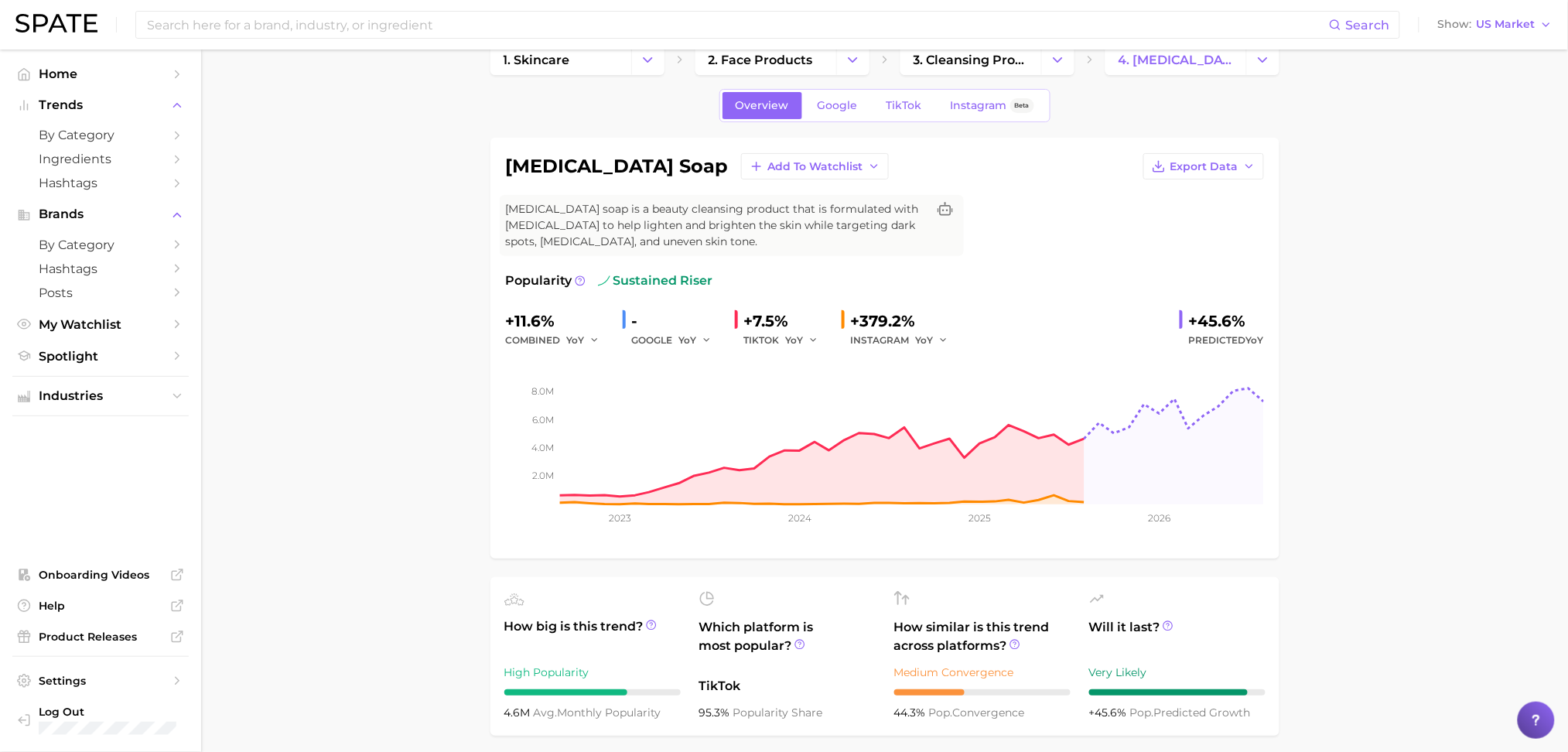
scroll to position [0, 0]
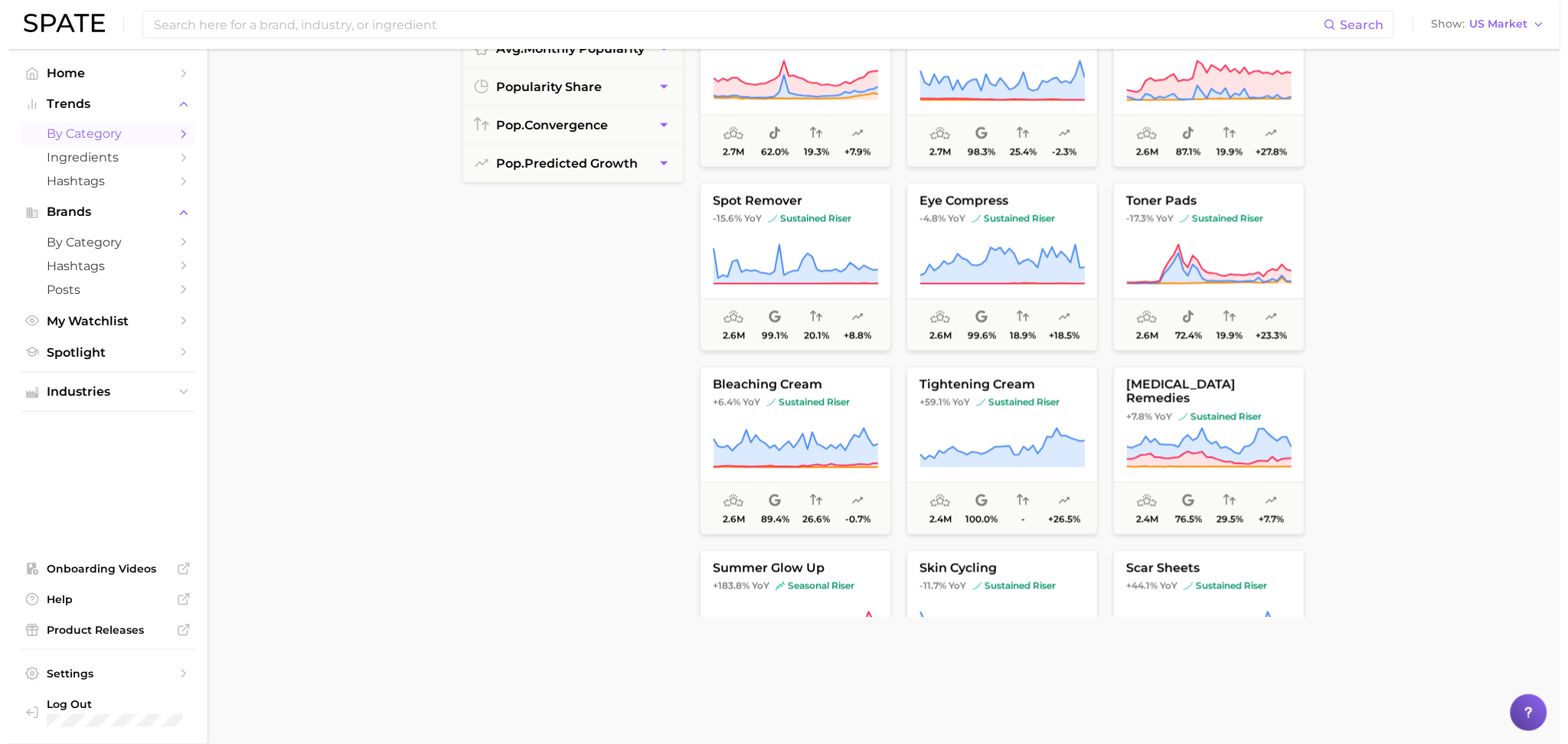
scroll to position [5091, 0]
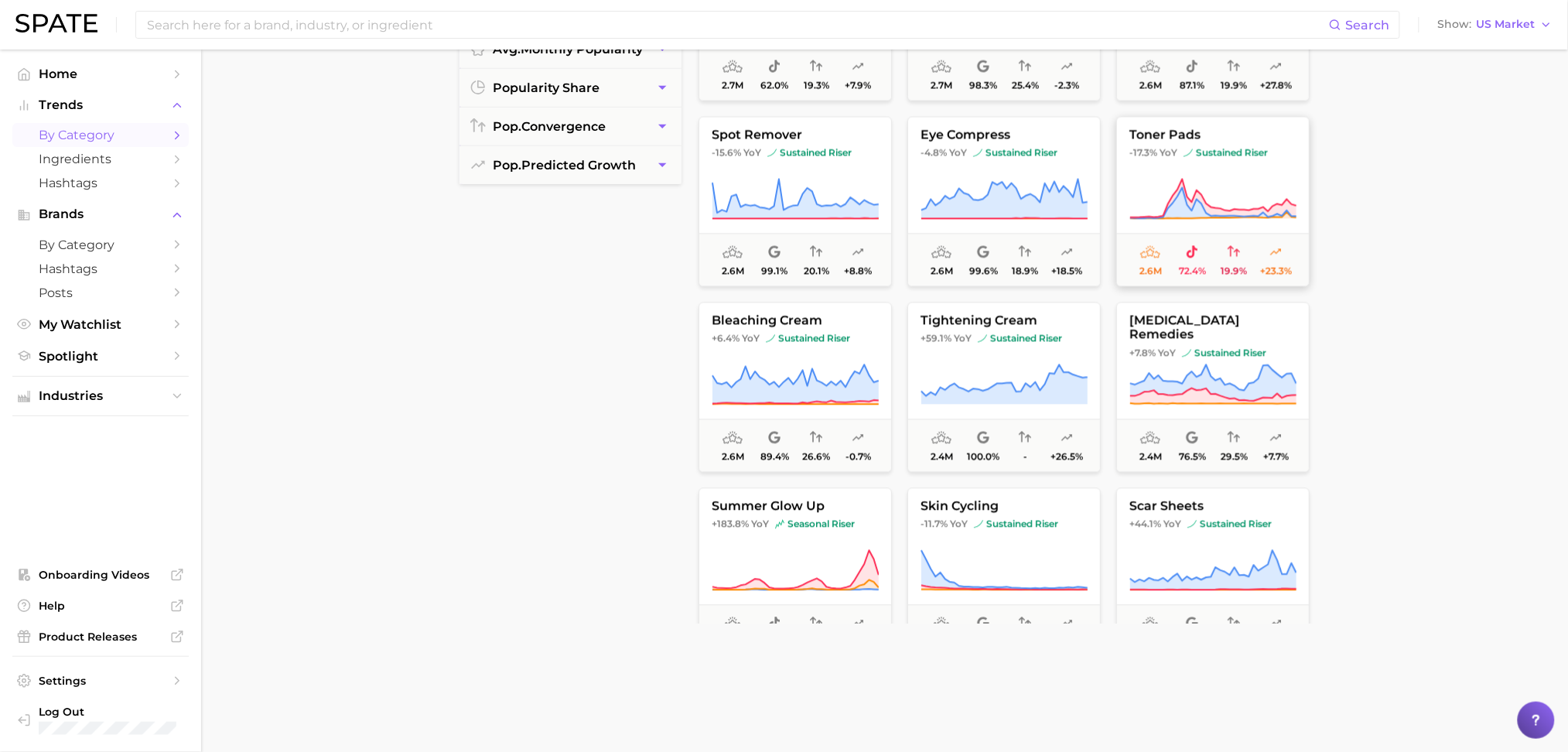
click at [1210, 183] on icon at bounding box center [1213, 199] width 167 height 43
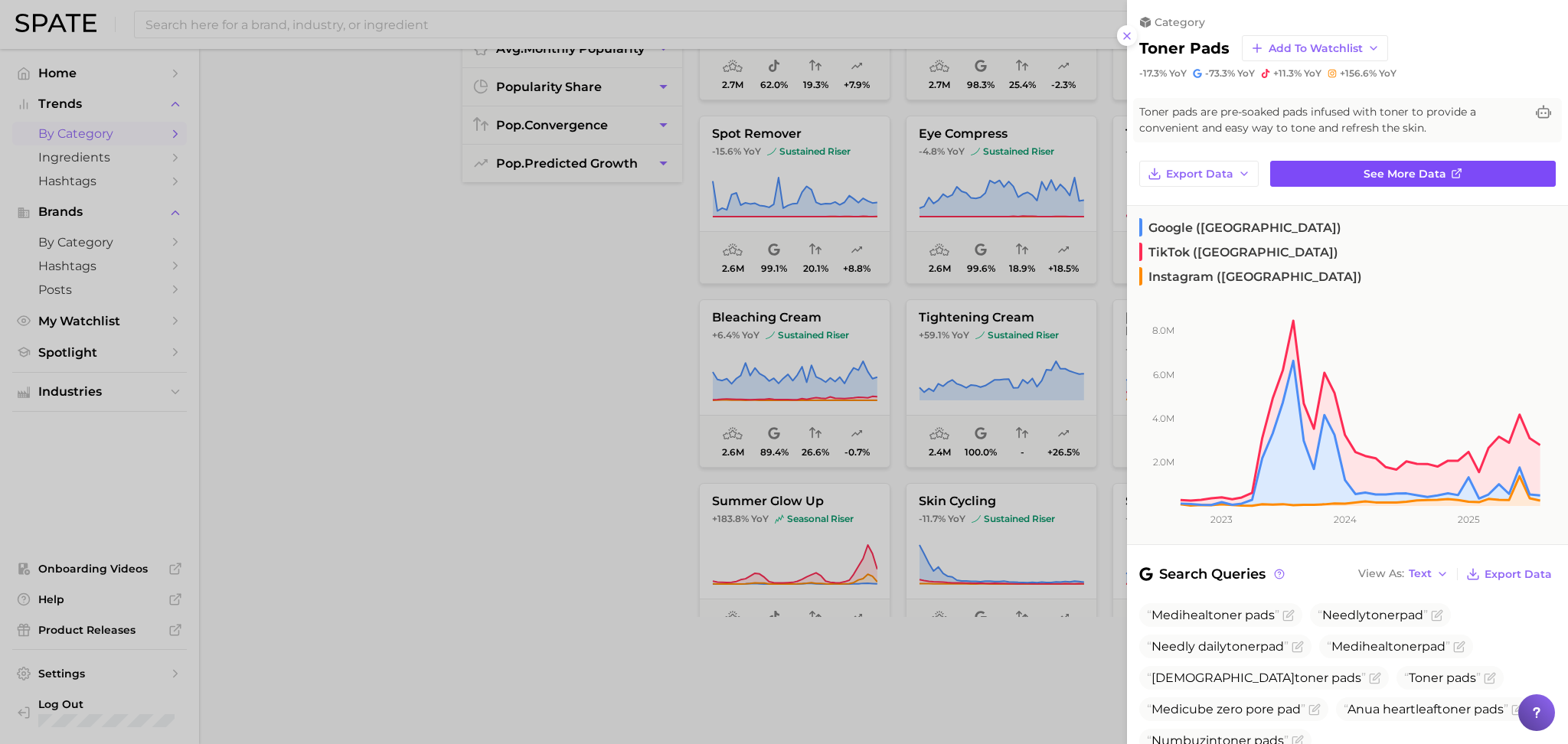
click at [1392, 168] on span "See more data" at bounding box center [1405, 174] width 83 height 13
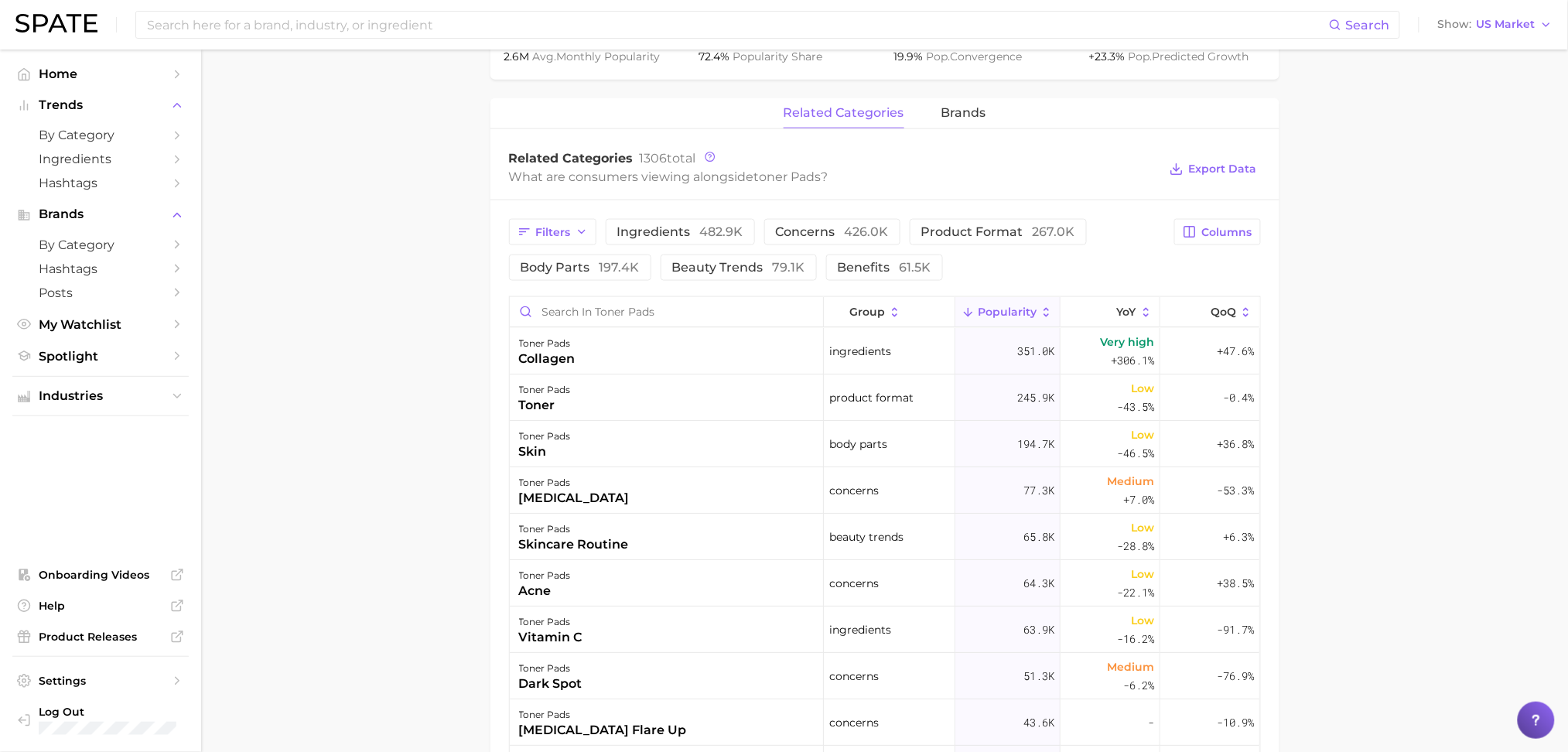
scroll to position [700, 0]
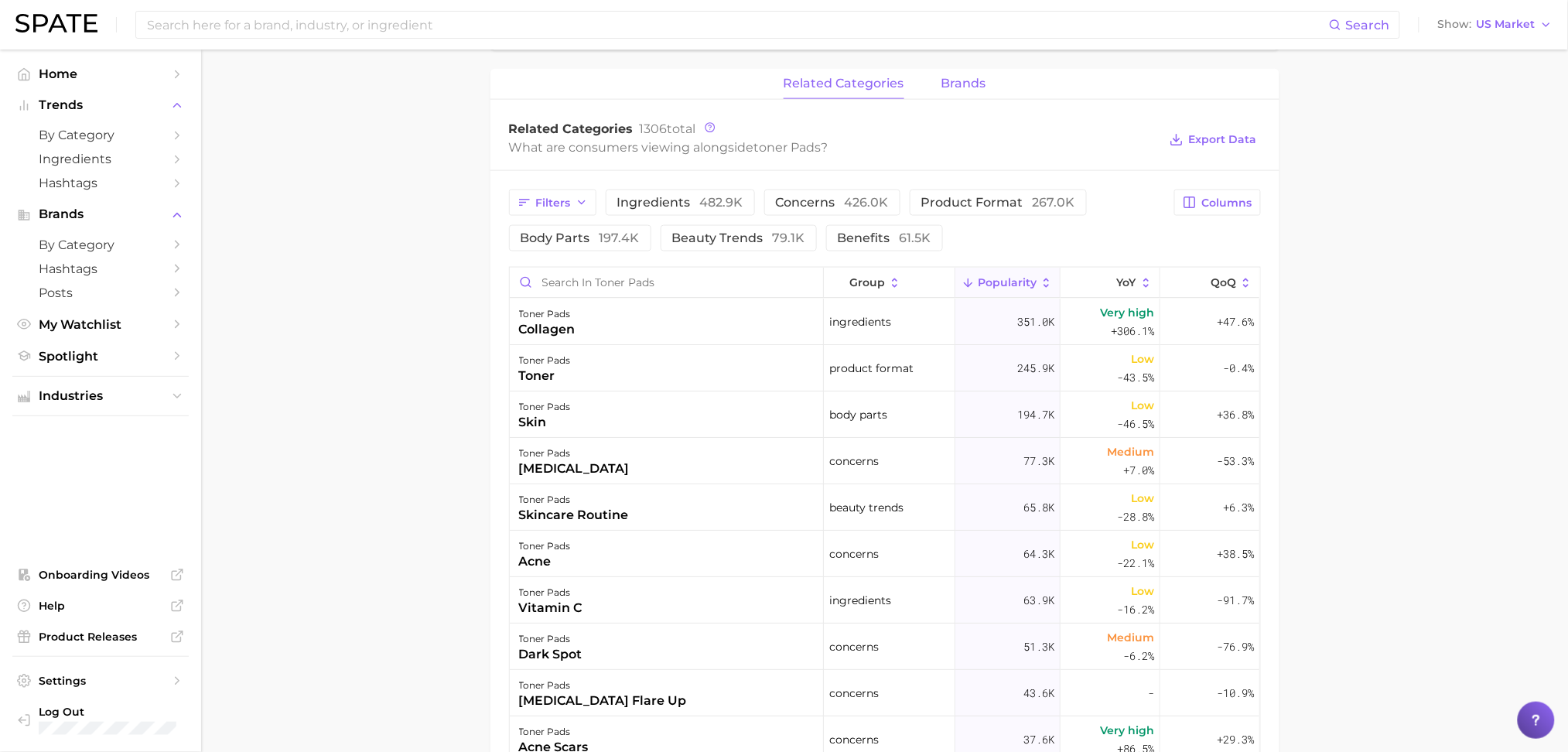
click at [964, 82] on span "brands" at bounding box center [964, 83] width 45 height 14
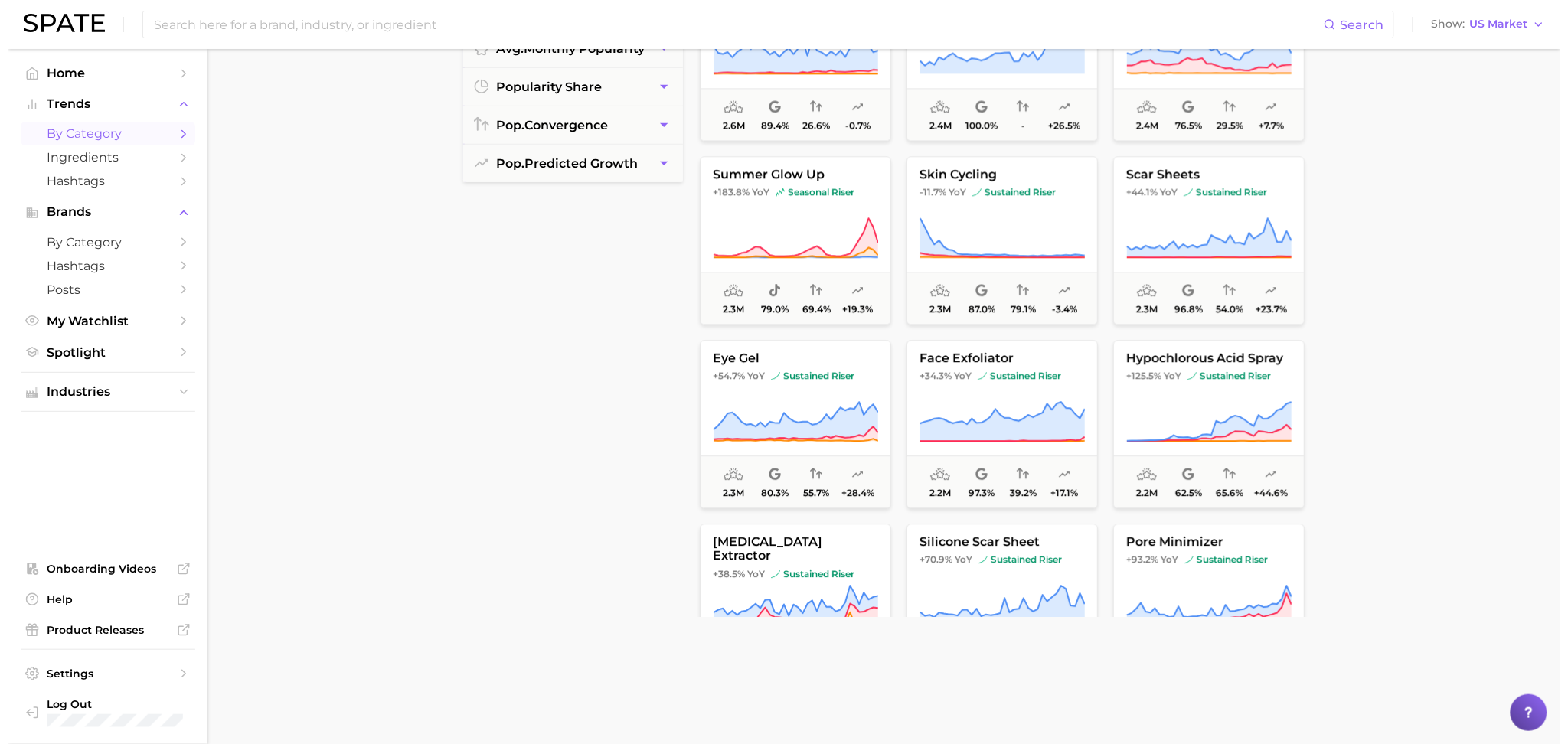
scroll to position [5498, 0]
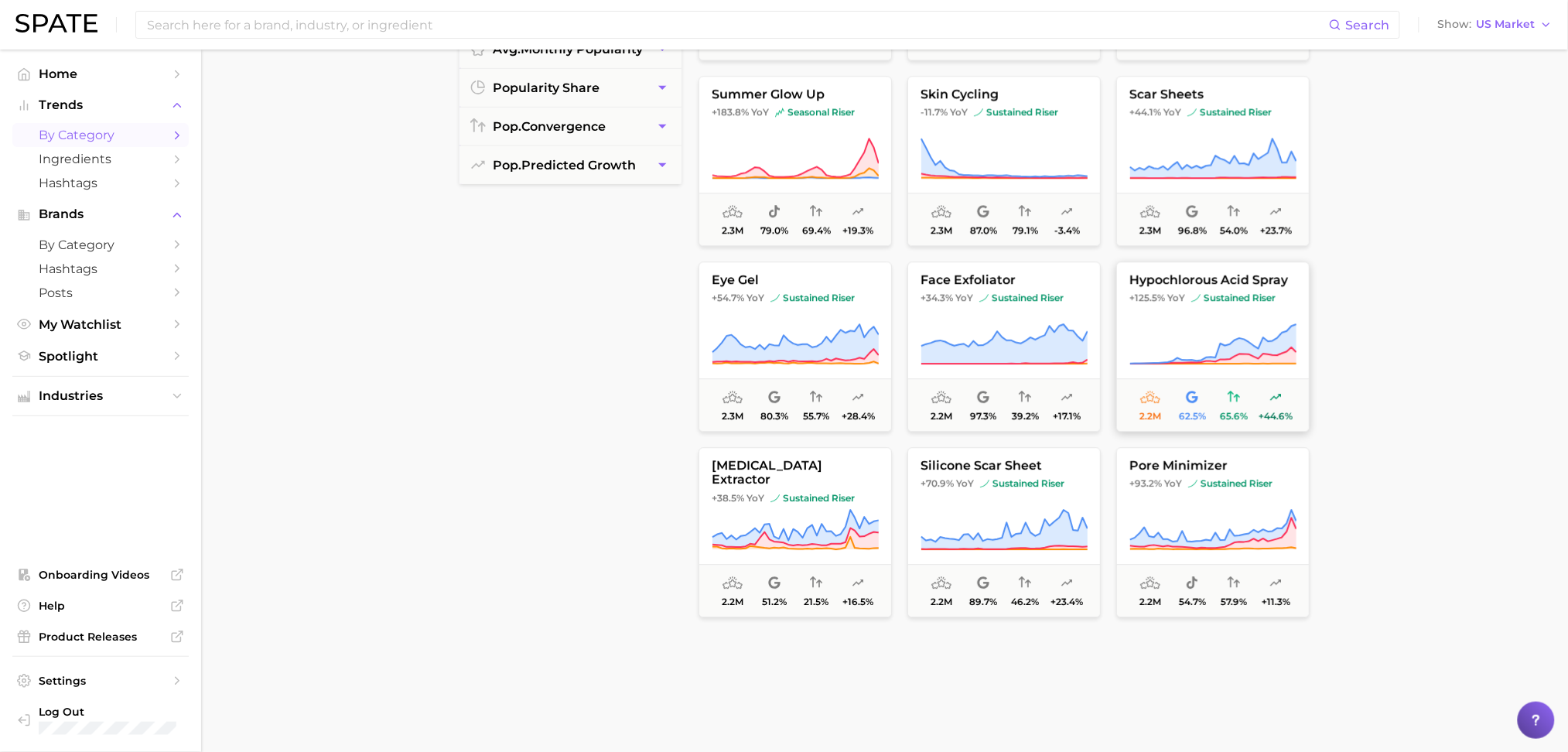
click at [1211, 300] on span "sustained riser" at bounding box center [1233, 299] width 84 height 13
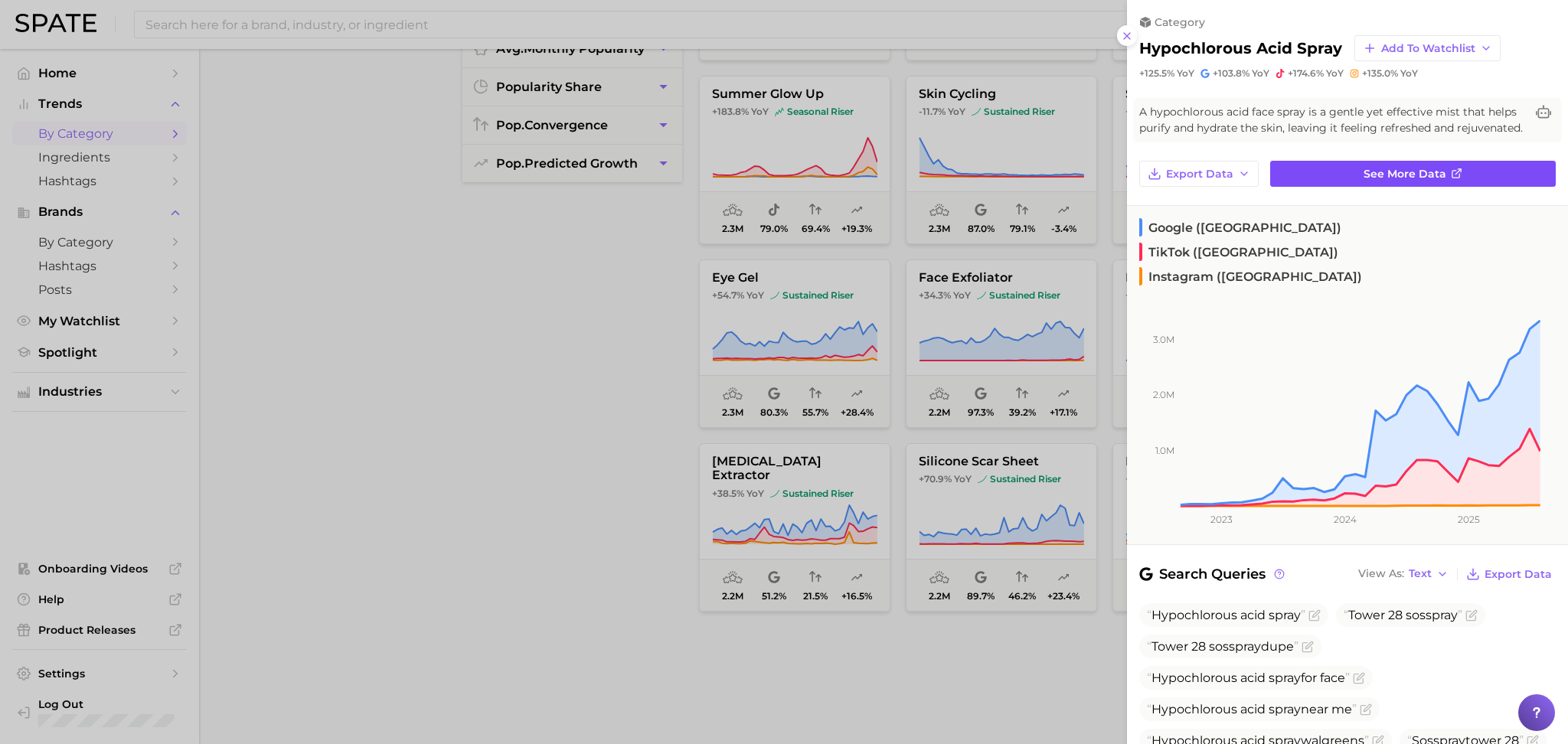
click at [1364, 181] on span "See more data" at bounding box center [1405, 174] width 83 height 13
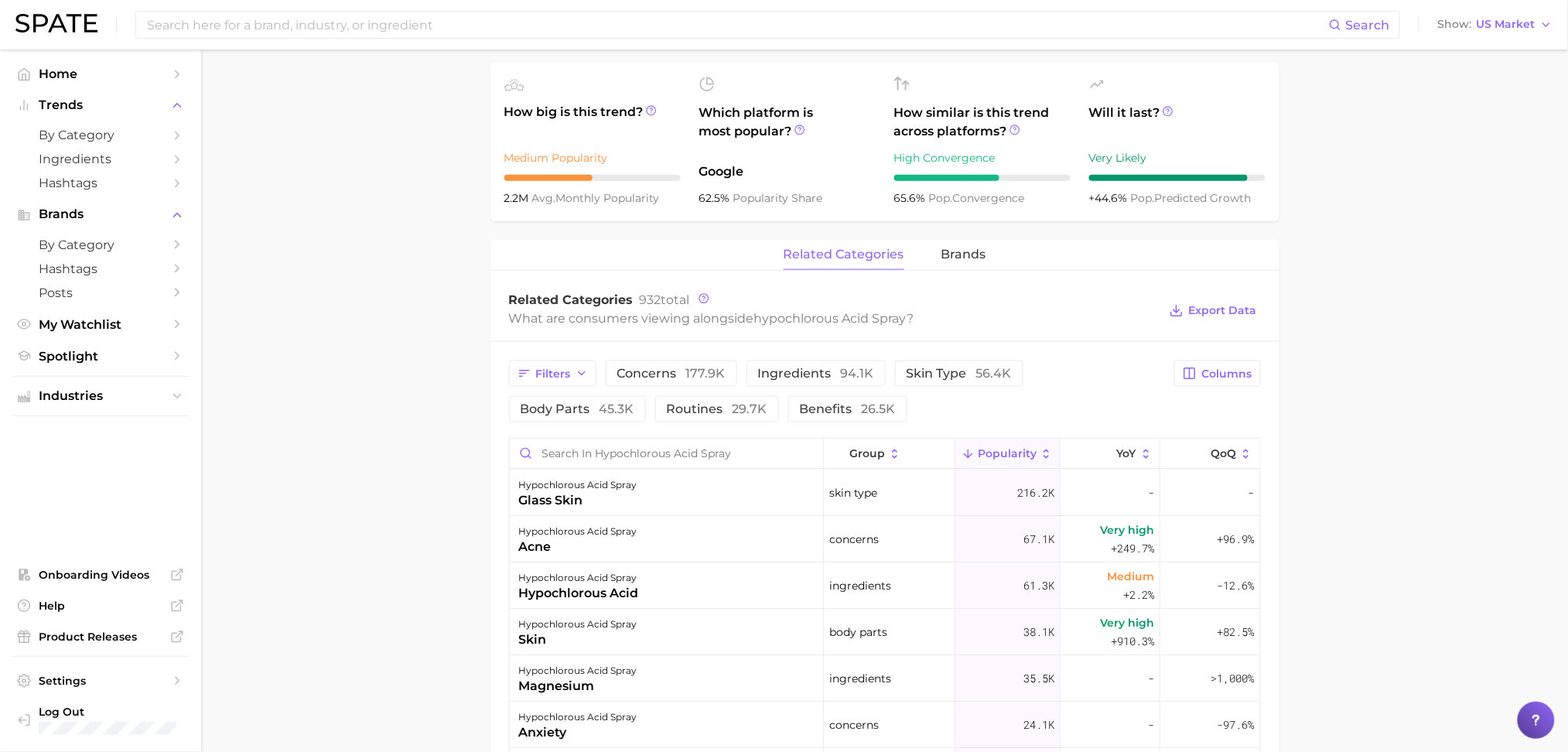
scroll to position [448, 0]
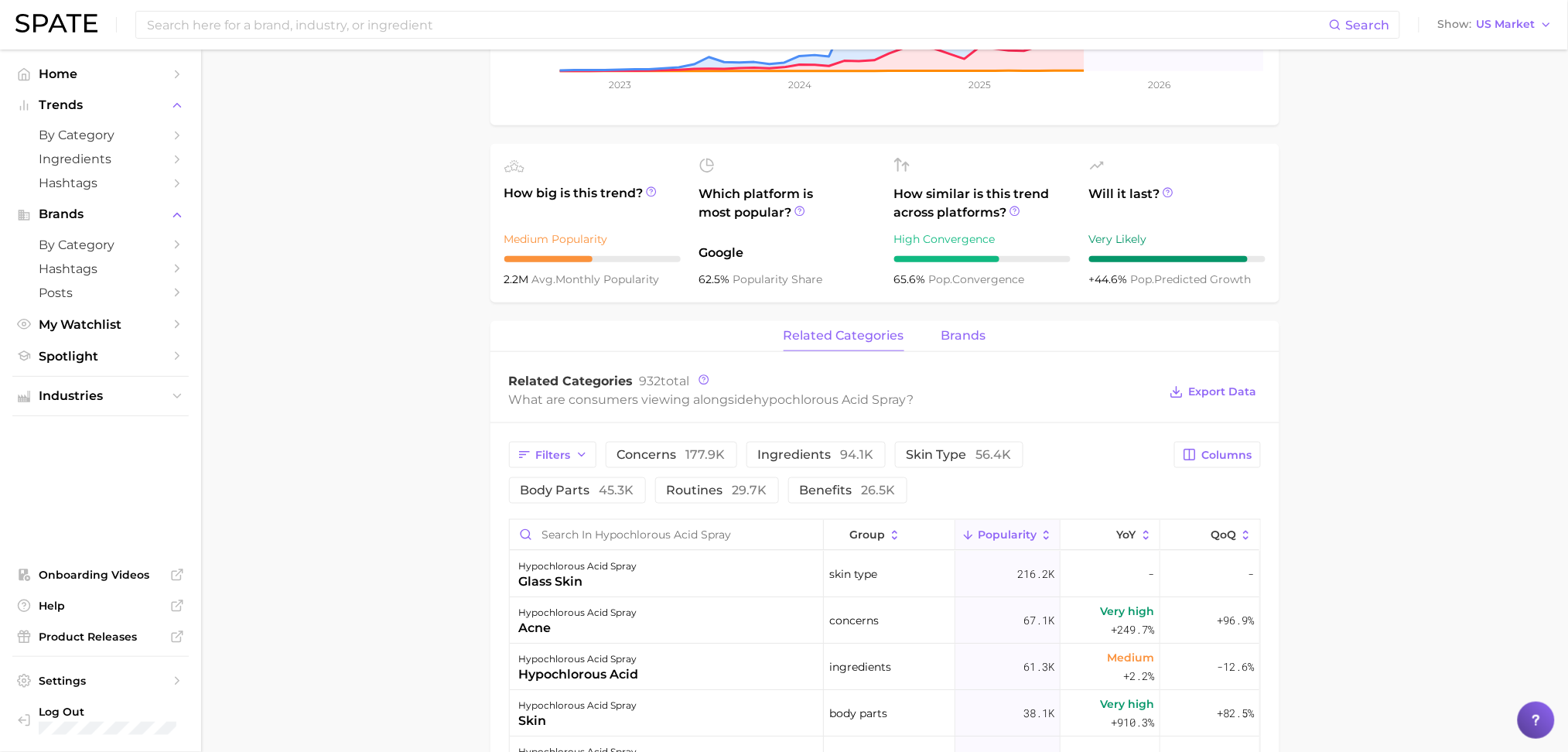
click at [947, 337] on span "brands" at bounding box center [964, 336] width 45 height 14
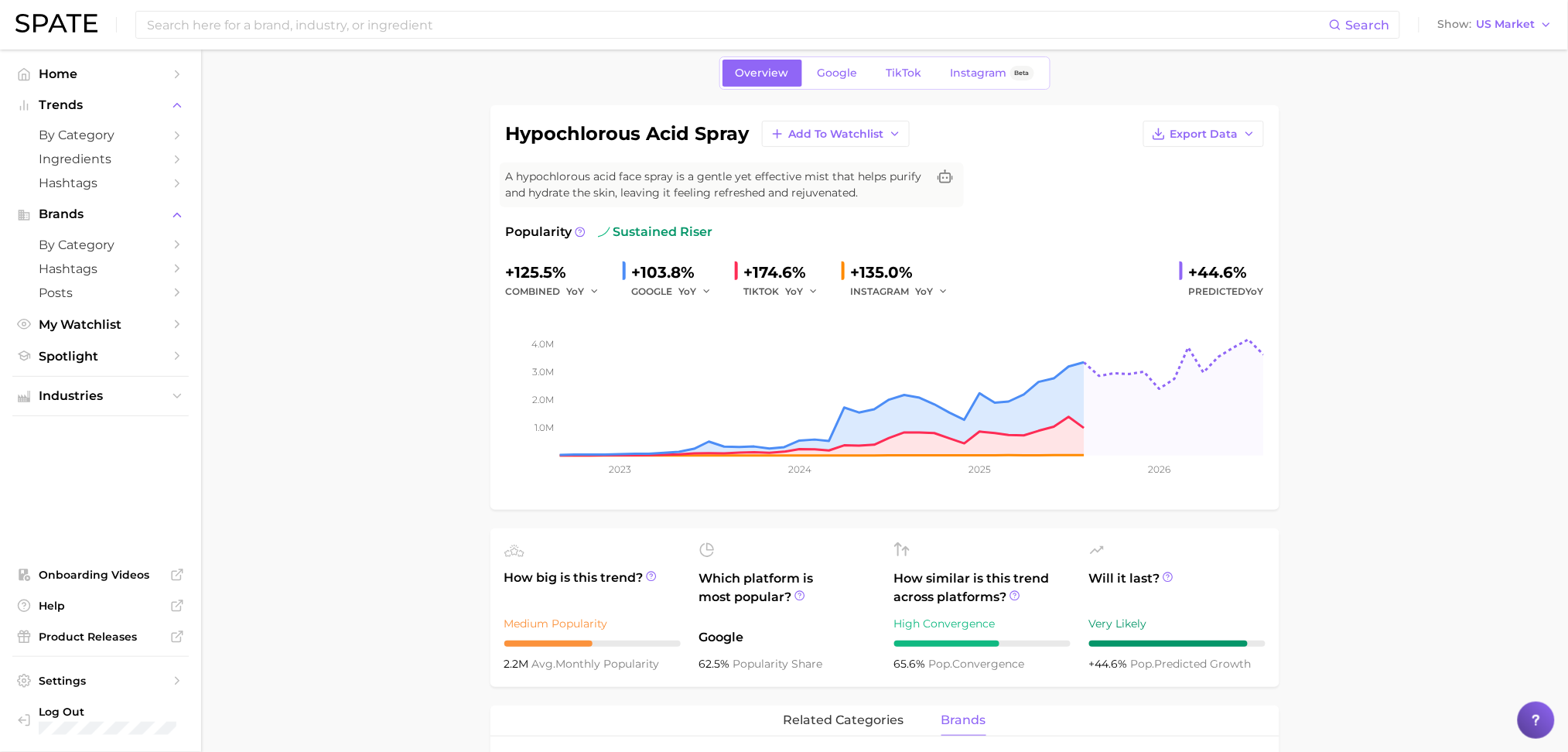
scroll to position [0, 0]
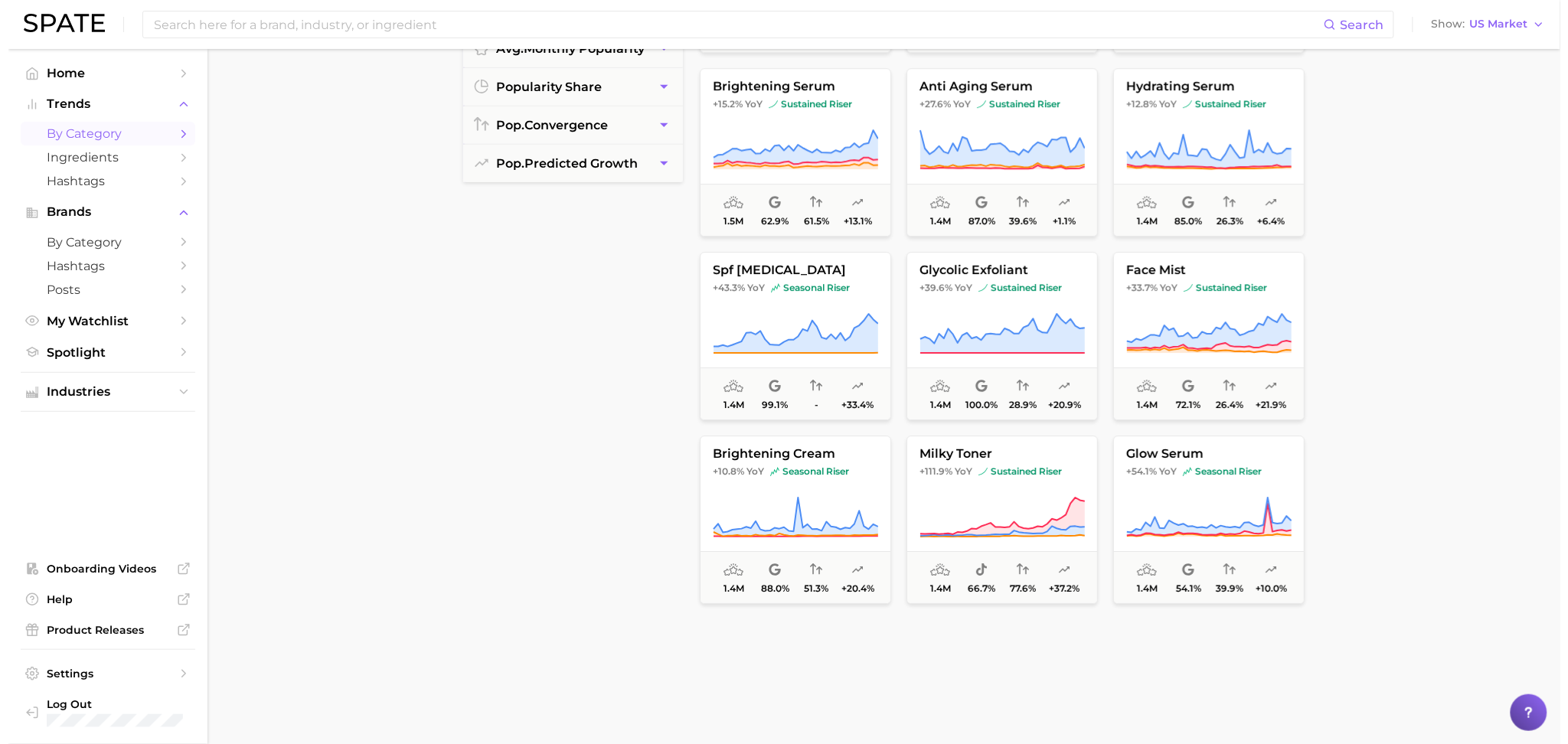
scroll to position [7977, 0]
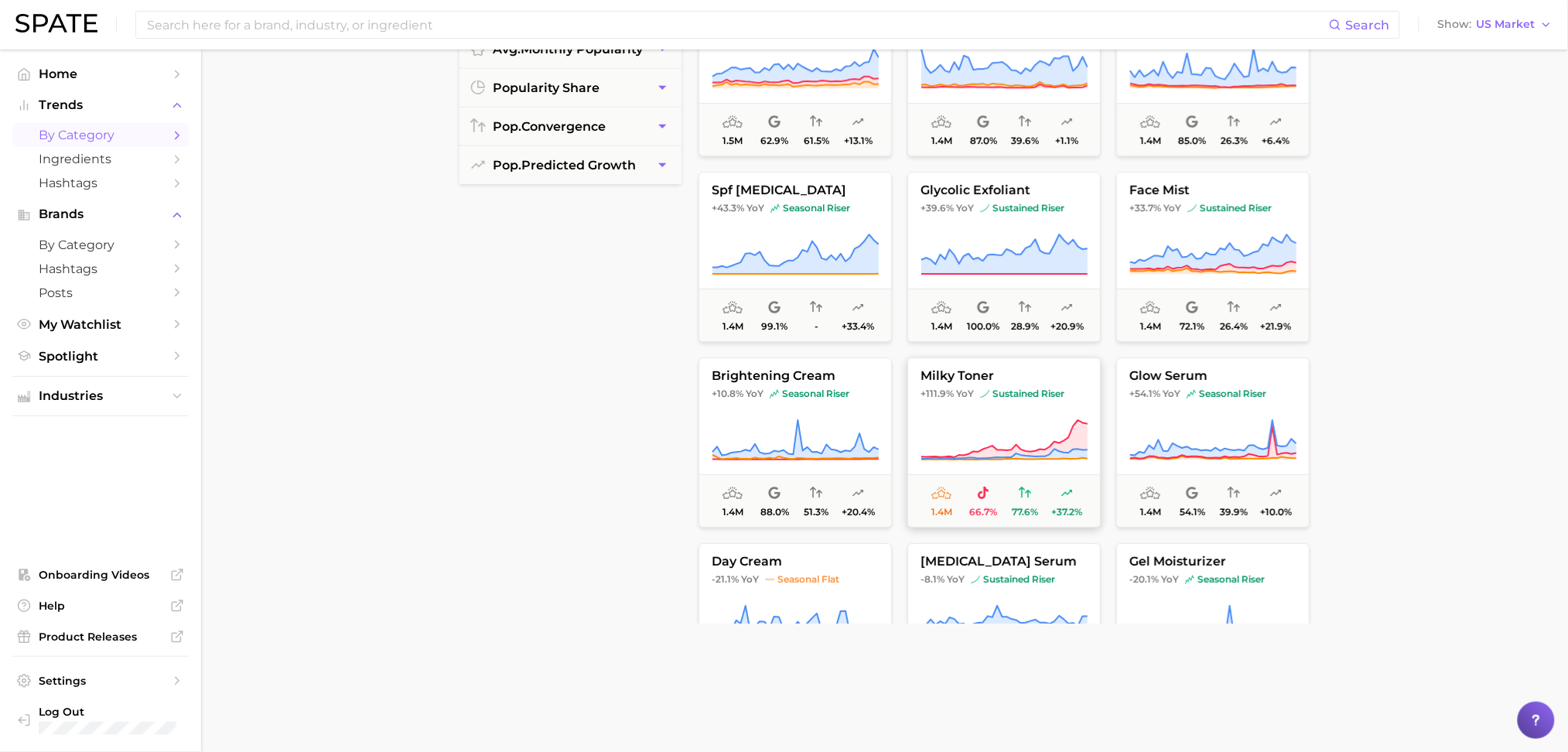
click at [1015, 427] on icon at bounding box center [1004, 439] width 167 height 43
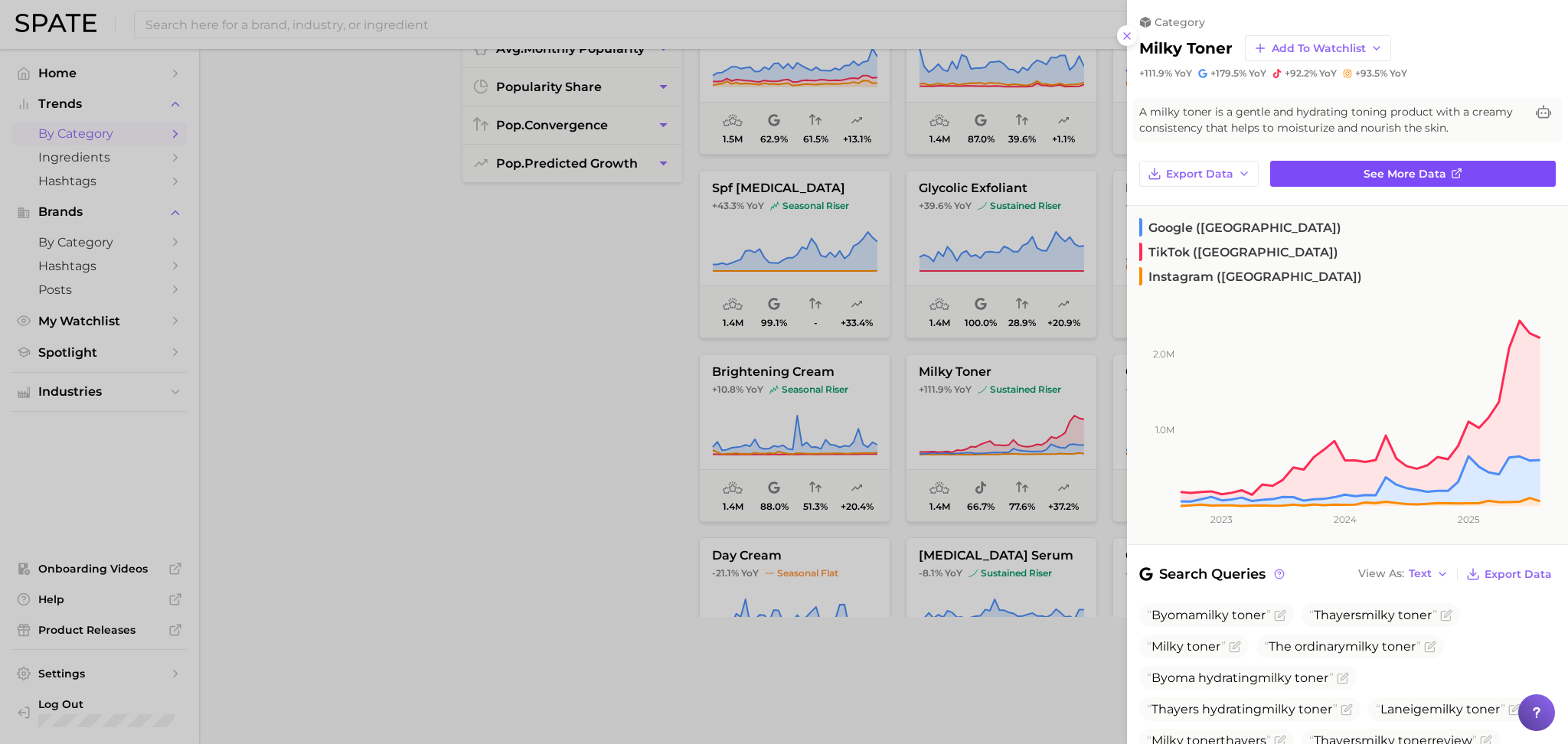
click at [1424, 168] on span "See more data" at bounding box center [1405, 174] width 83 height 13
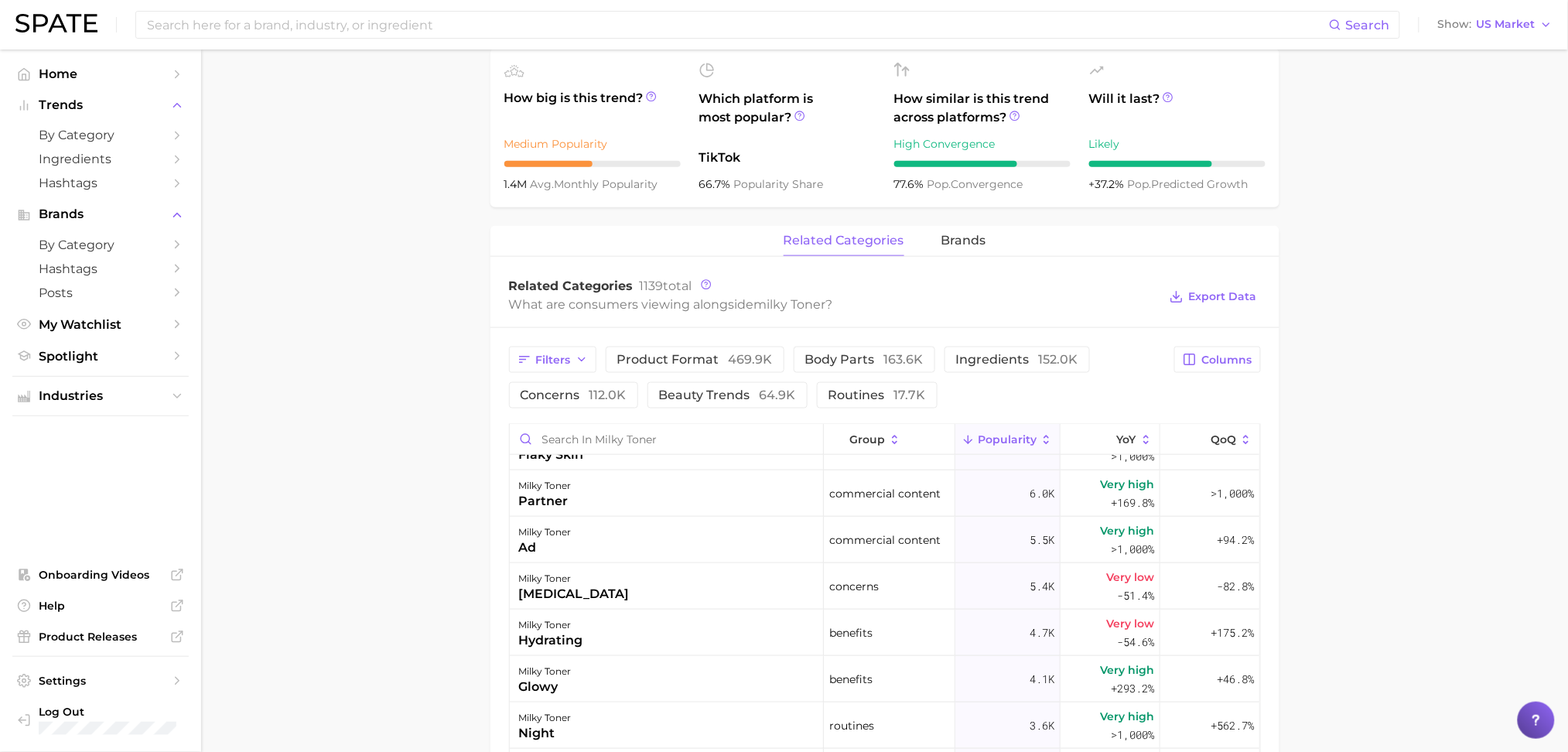
scroll to position [480, 0]
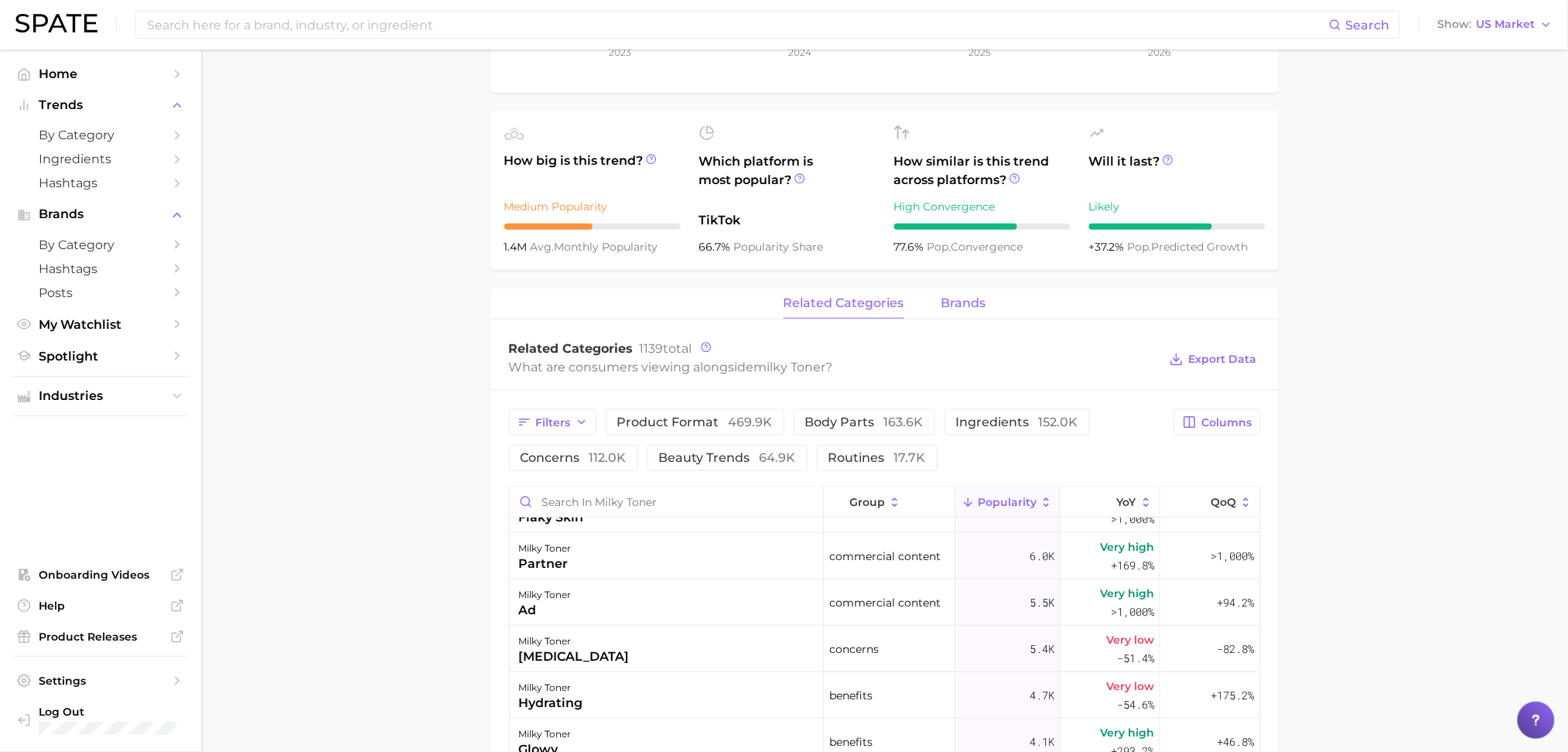
click at [952, 301] on span "brands" at bounding box center [964, 303] width 45 height 14
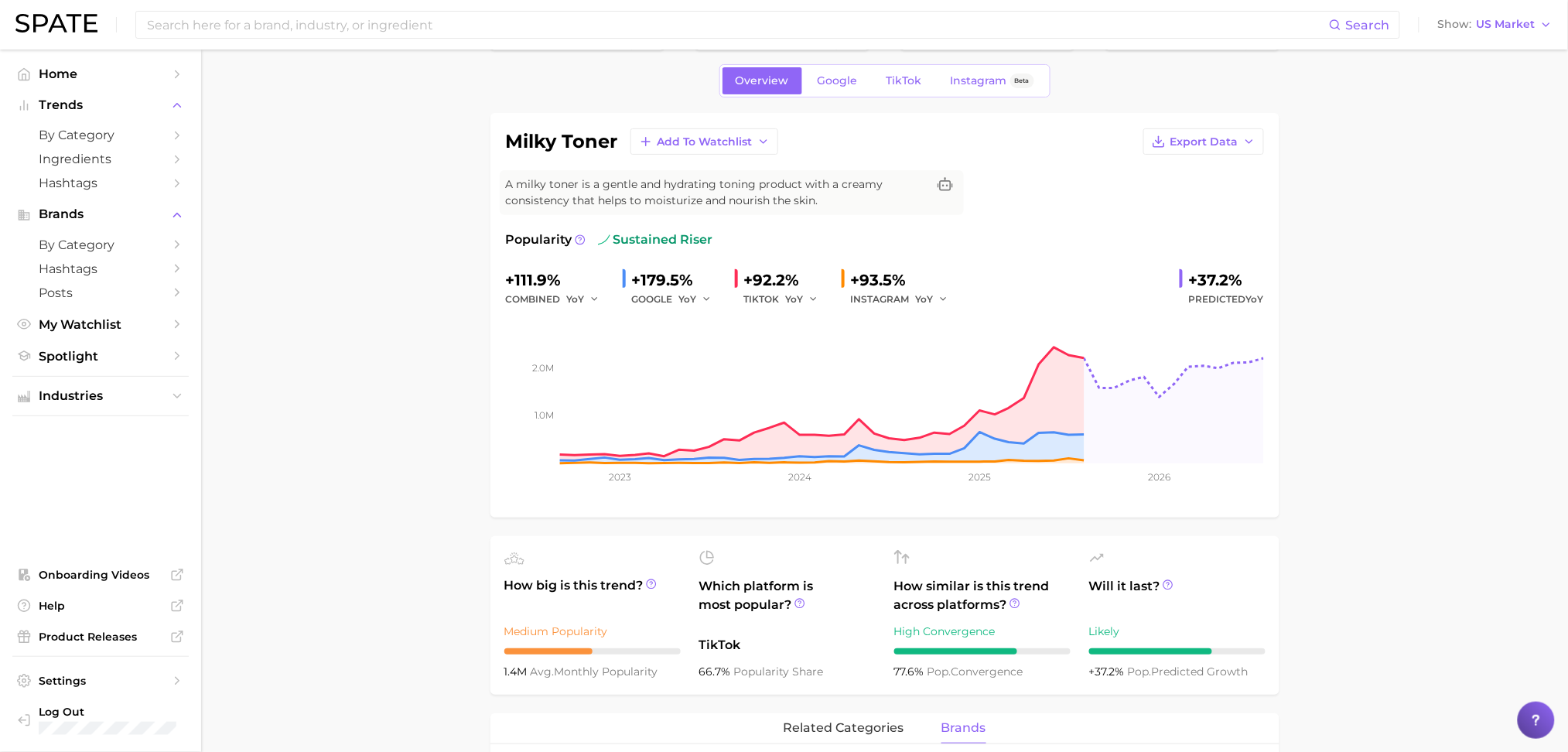
scroll to position [0, 0]
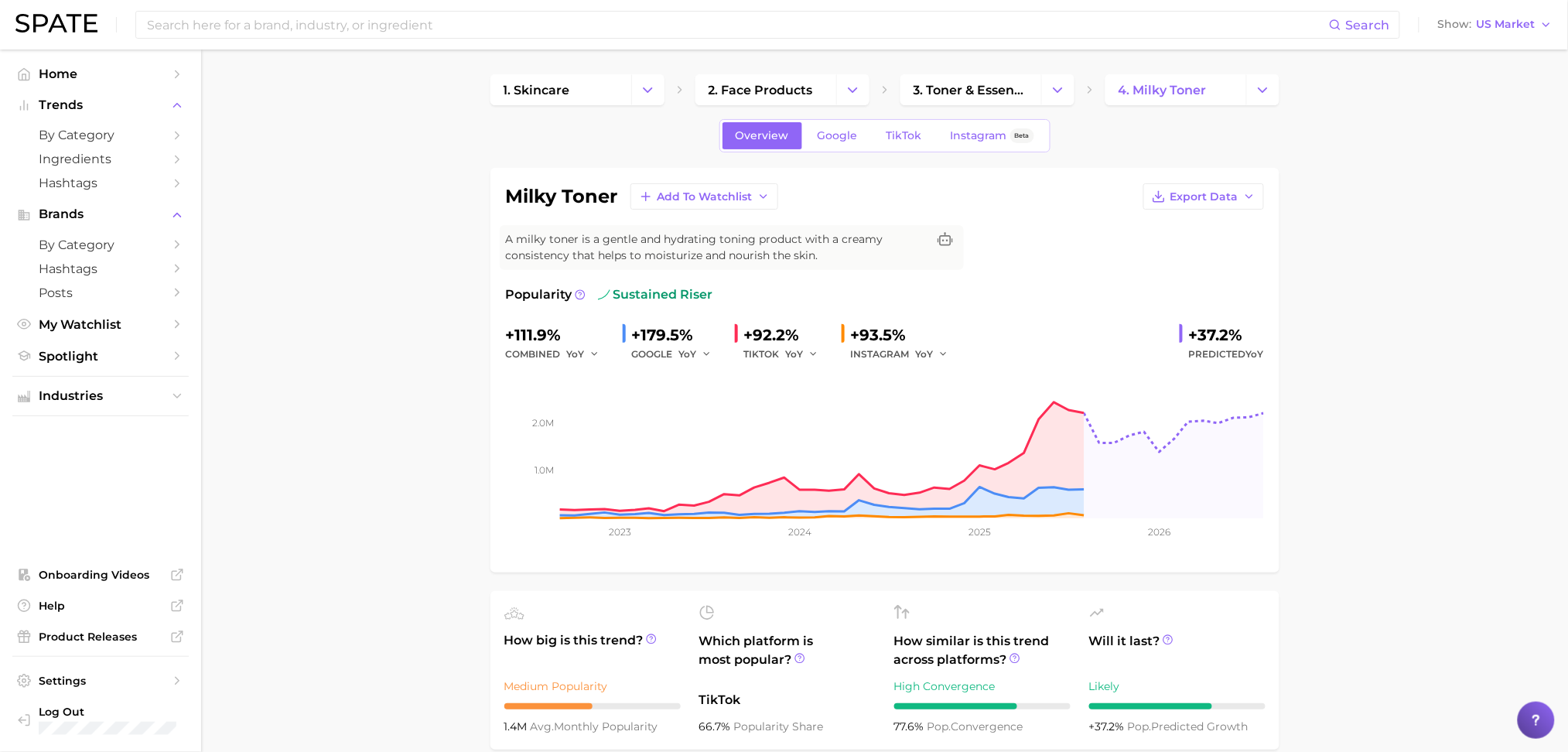
scroll to position [337, 0]
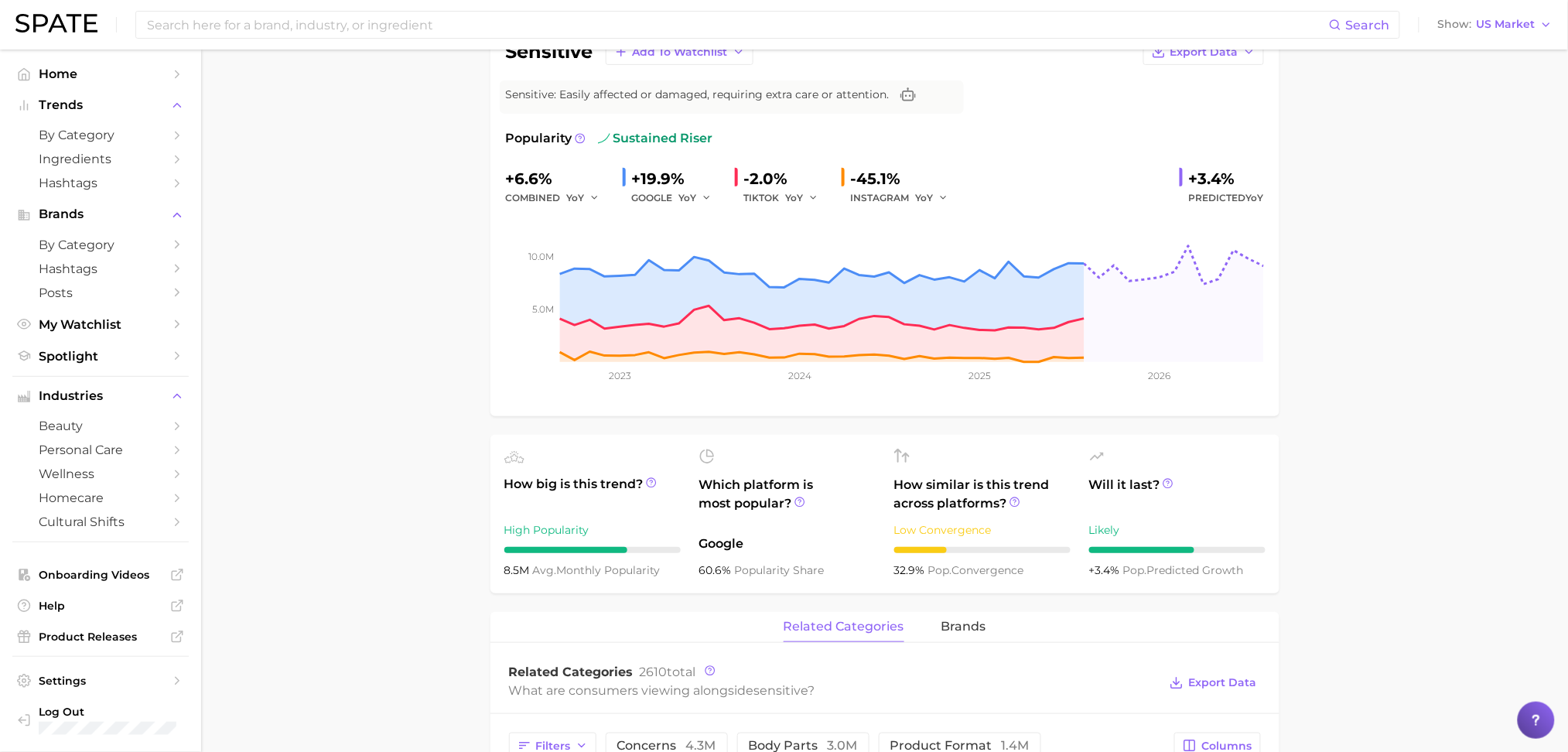
scroll to position [139, 0]
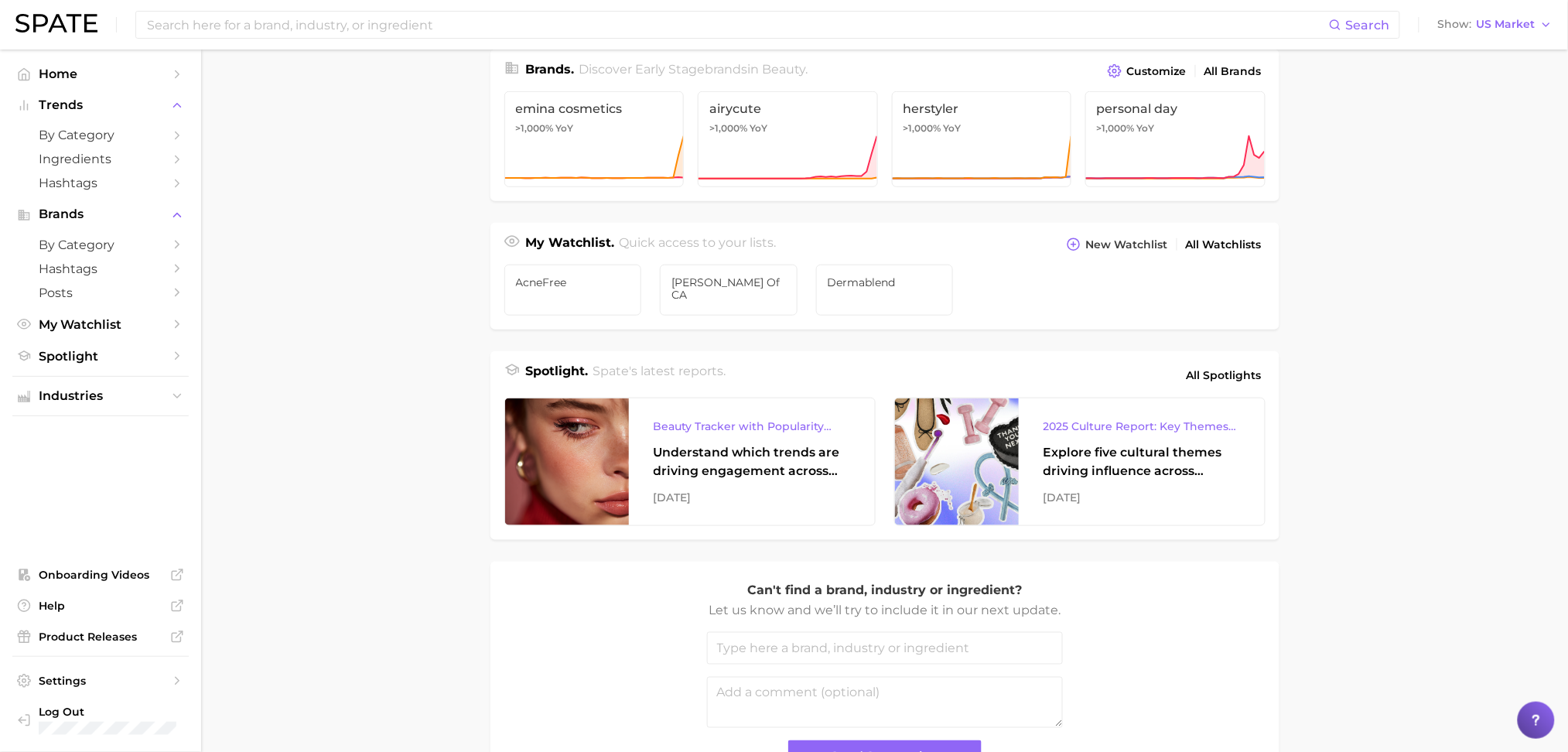
scroll to position [374, 0]
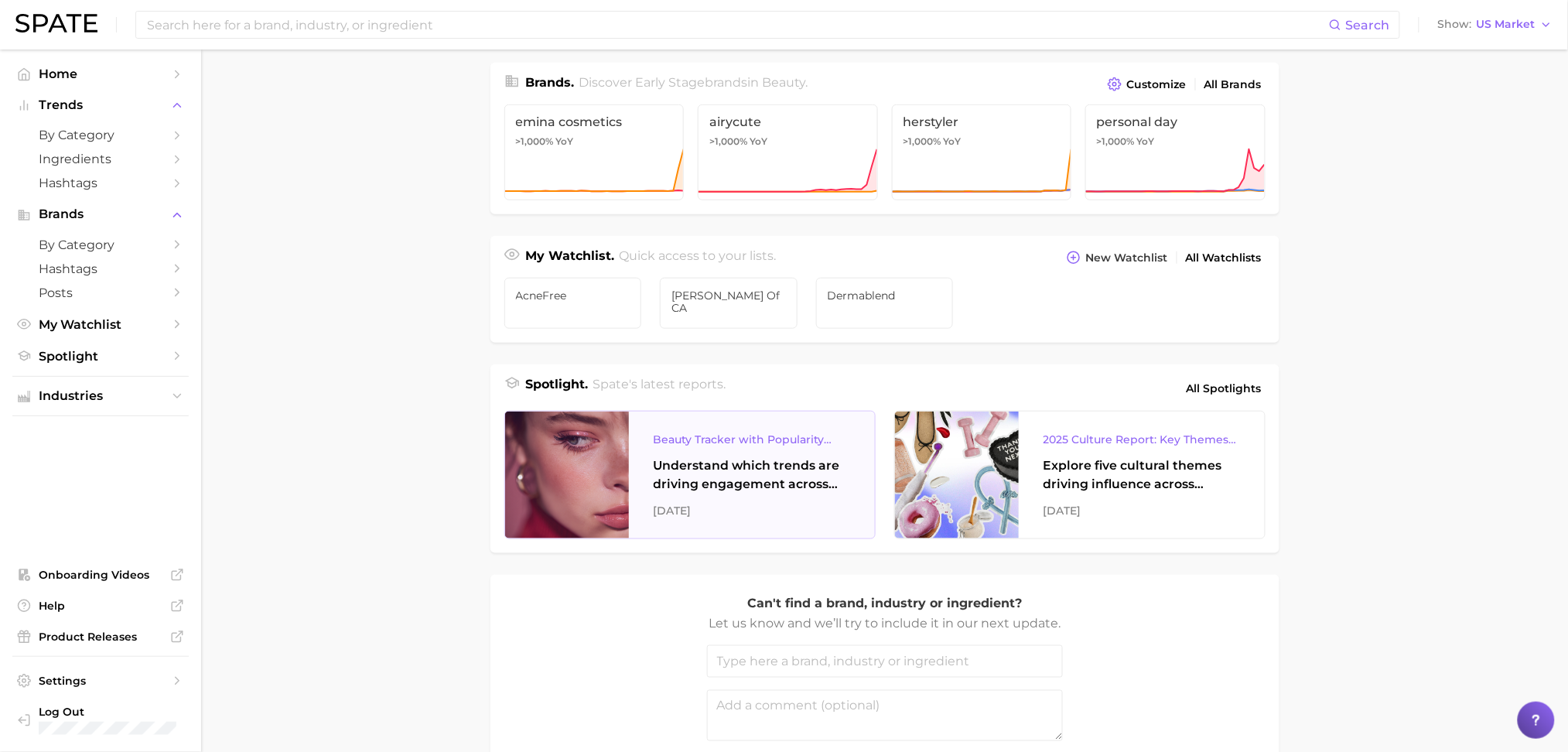
click at [674, 439] on div "Beauty Tracker with Popularity Index" at bounding box center [752, 439] width 196 height 18
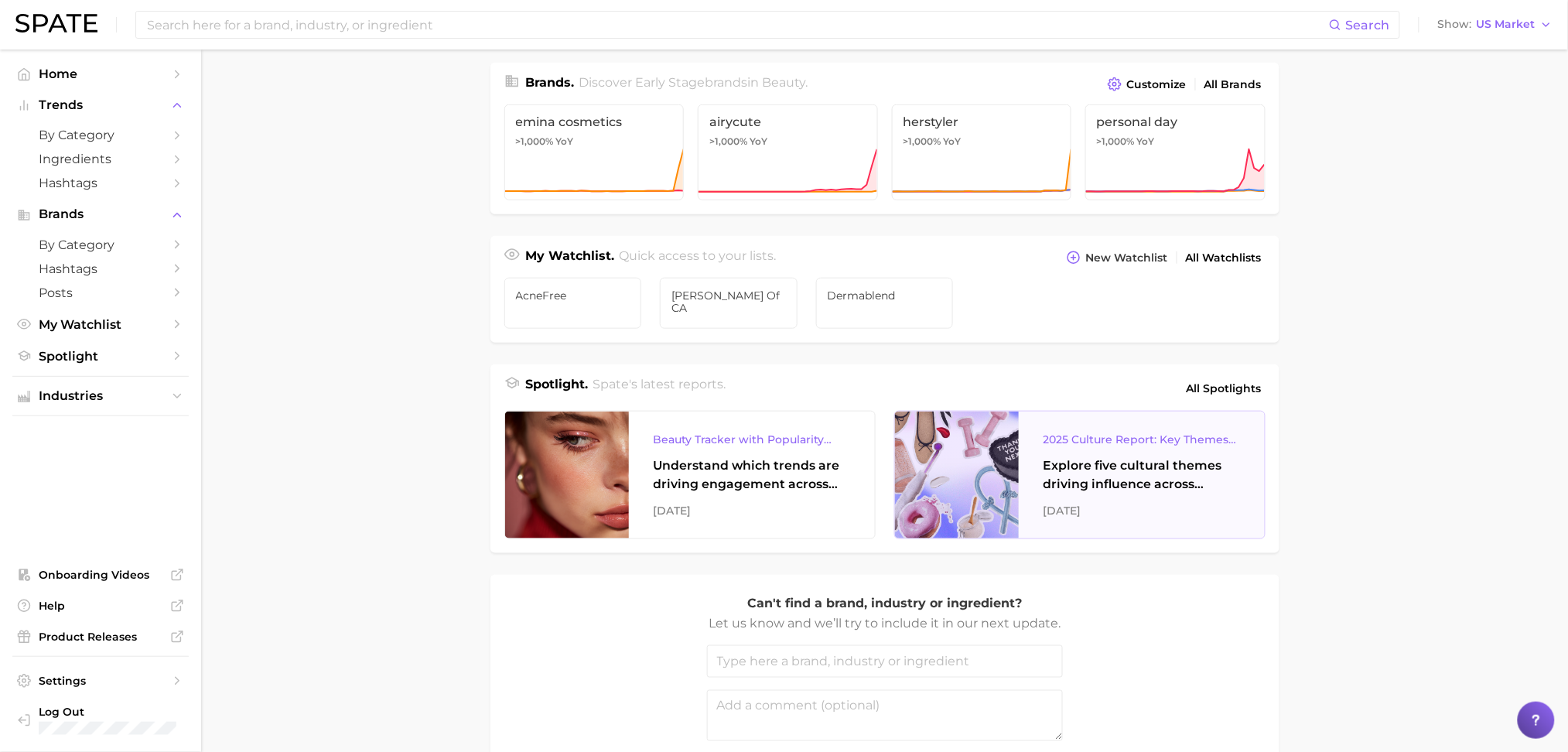
click at [1124, 434] on div "2025 Culture Report: Key Themes That Are Shaping Consumer Demand" at bounding box center [1142, 439] width 196 height 18
